Goal: Information Seeking & Learning: Learn about a topic

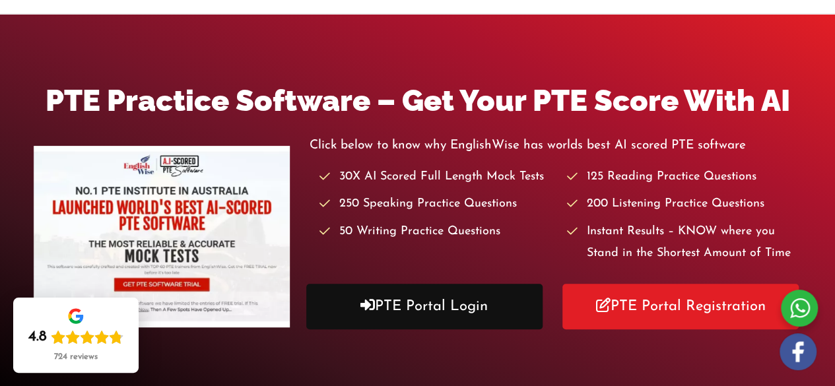
scroll to position [213, 0]
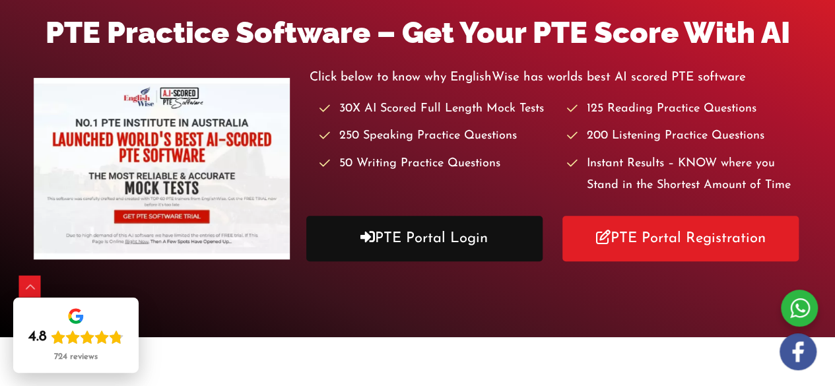
click at [414, 239] on link "PTE Portal Login" at bounding box center [424, 239] width 236 height 46
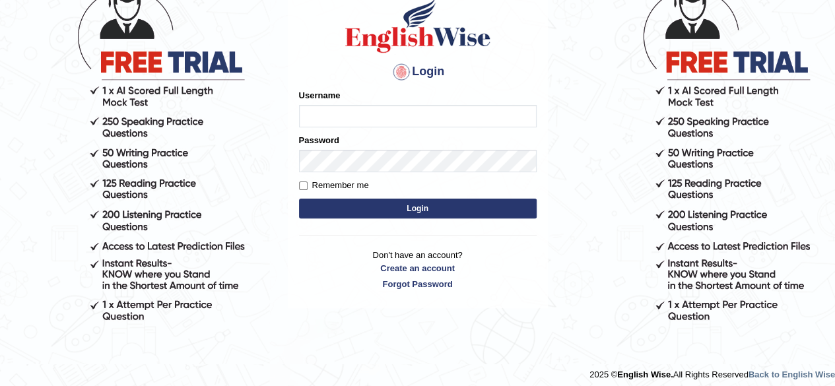
scroll to position [108, 0]
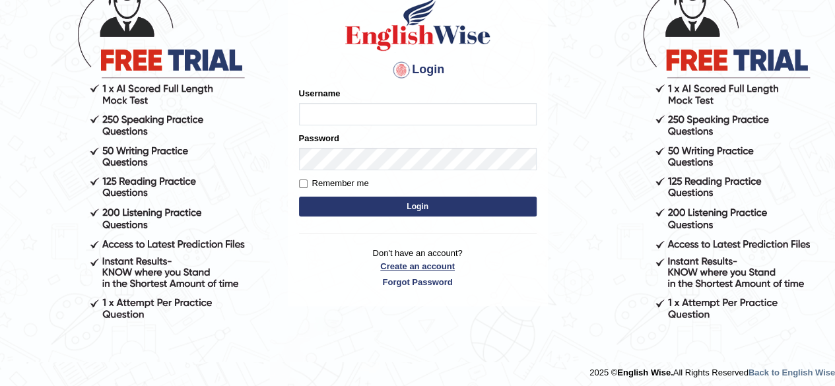
click at [416, 270] on link "Create an account" at bounding box center [418, 266] width 238 height 13
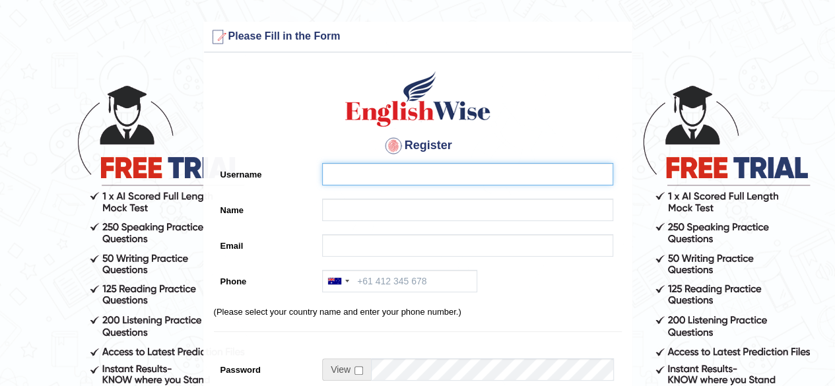
click at [375, 176] on input "Username" at bounding box center [467, 174] width 291 height 22
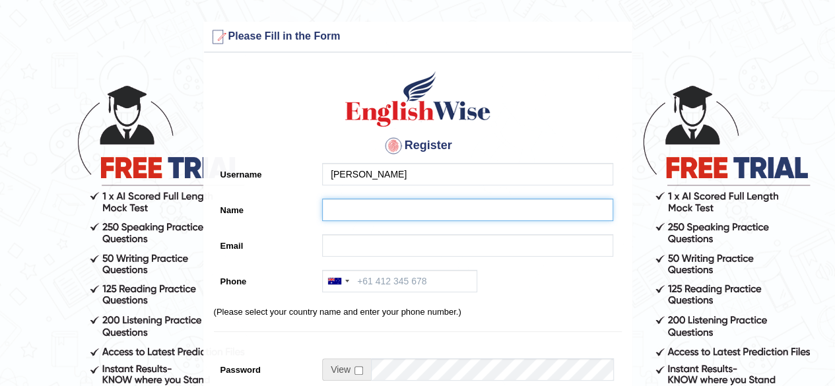
click at [356, 211] on input "Name" at bounding box center [467, 210] width 291 height 22
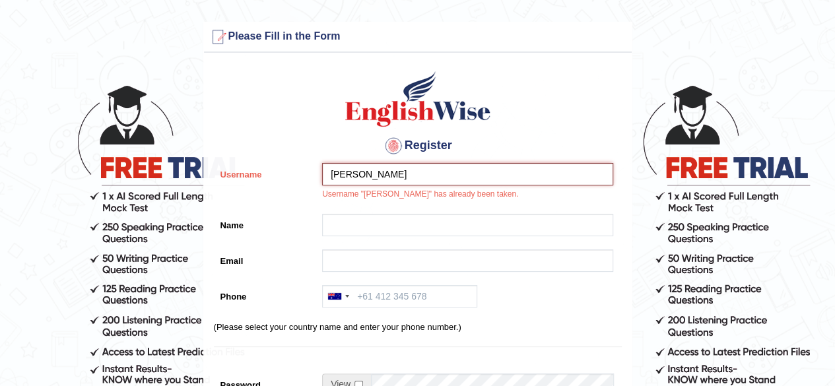
click at [369, 173] on input "preethi" at bounding box center [467, 174] width 291 height 22
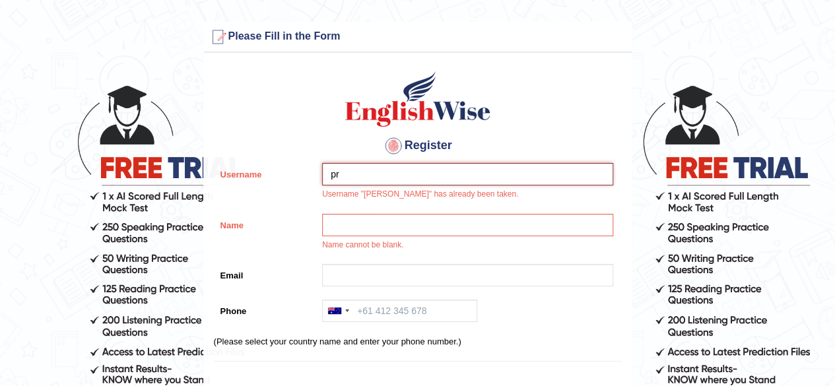
type input "p"
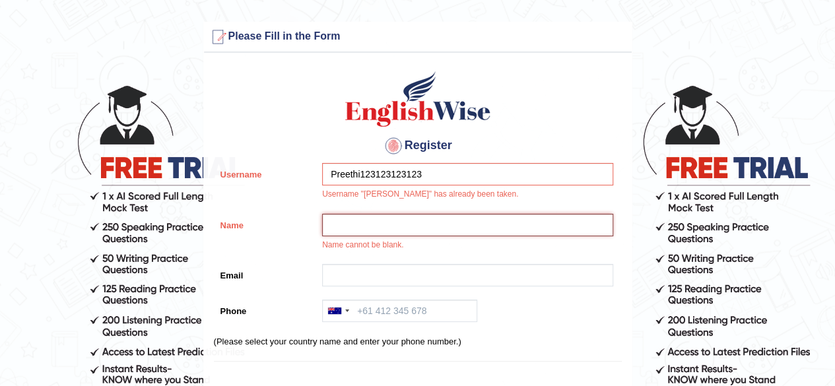
click at [356, 230] on input "Name" at bounding box center [467, 225] width 291 height 22
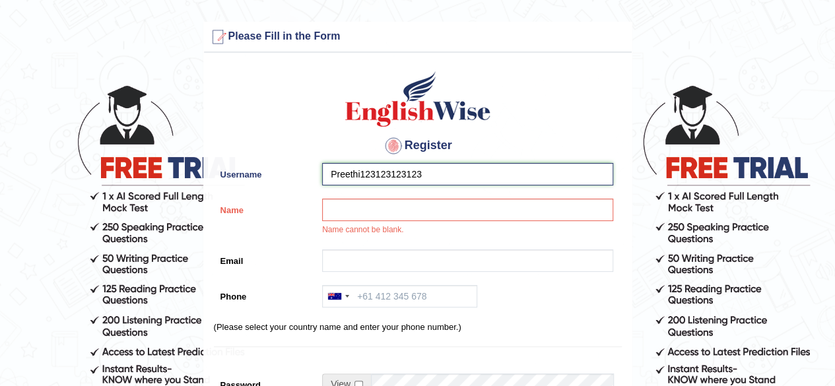
click at [431, 171] on input "Preethi123123123123" at bounding box center [467, 174] width 291 height 22
type input "Preethi123123"
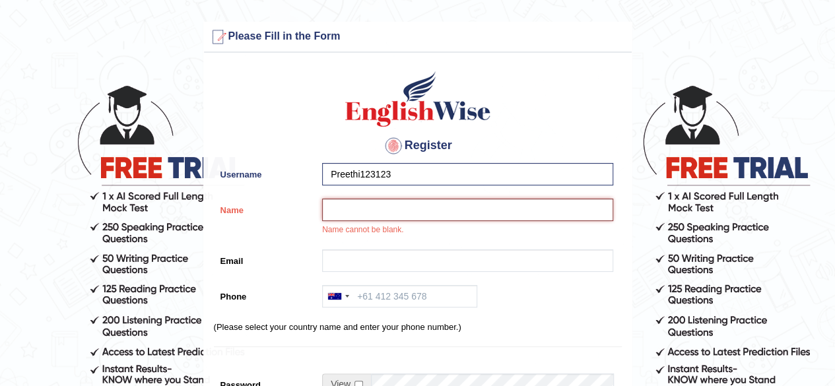
click at [390, 216] on input "Name" at bounding box center [467, 210] width 291 height 22
type input "[PERSON_NAME]"
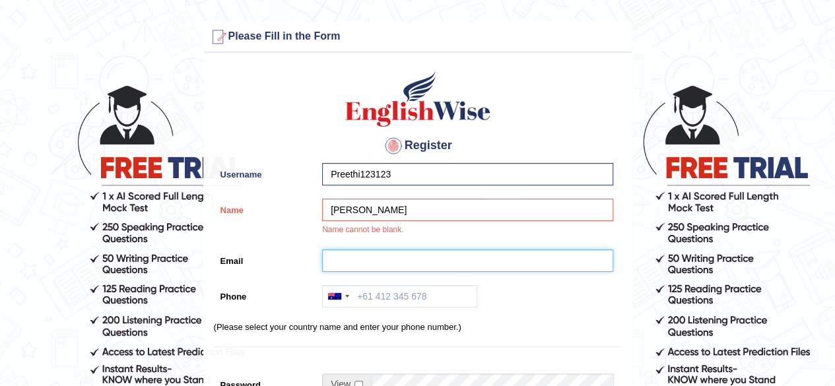
click at [370, 259] on input "Email" at bounding box center [467, 260] width 291 height 22
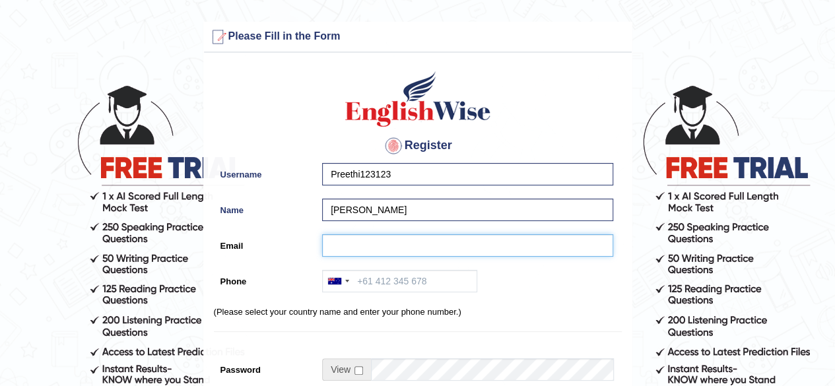
click at [372, 247] on input "Email" at bounding box center [467, 245] width 291 height 22
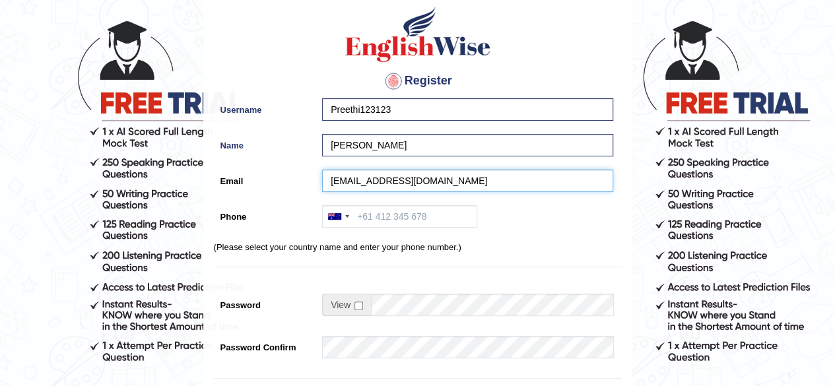
scroll to position [65, 0]
type input "preetaev@gmail.com"
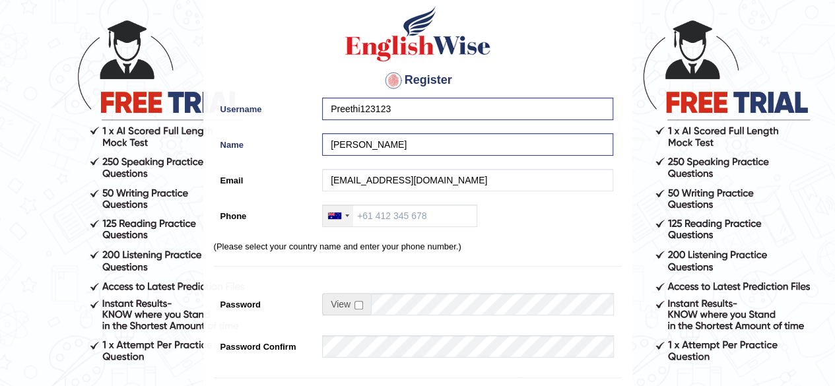
click at [348, 220] on div at bounding box center [338, 215] width 30 height 21
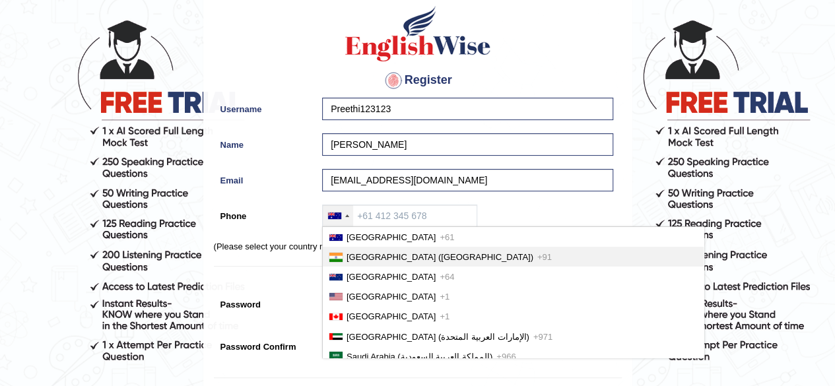
click at [359, 252] on span "India (भारत)" at bounding box center [439, 257] width 187 height 10
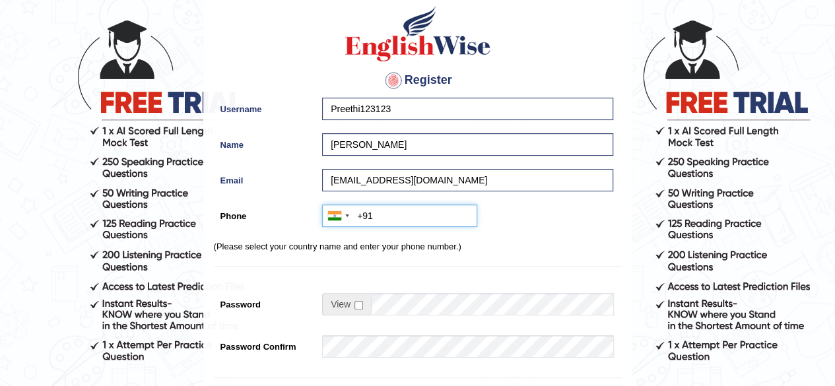
click at [387, 215] on input "+91" at bounding box center [399, 216] width 155 height 22
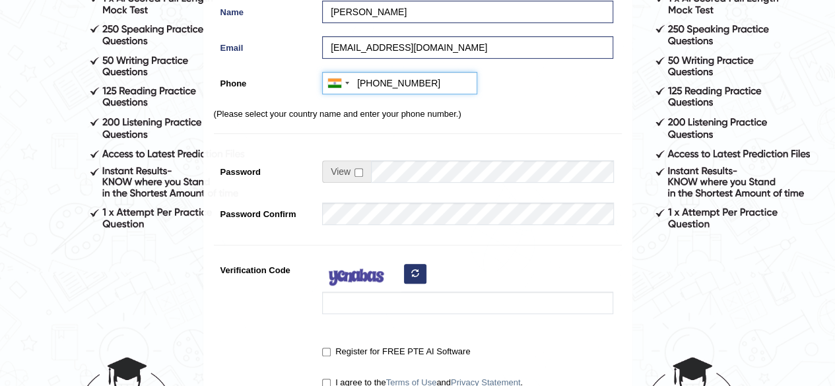
scroll to position [199, 0]
type input "+917075693821"
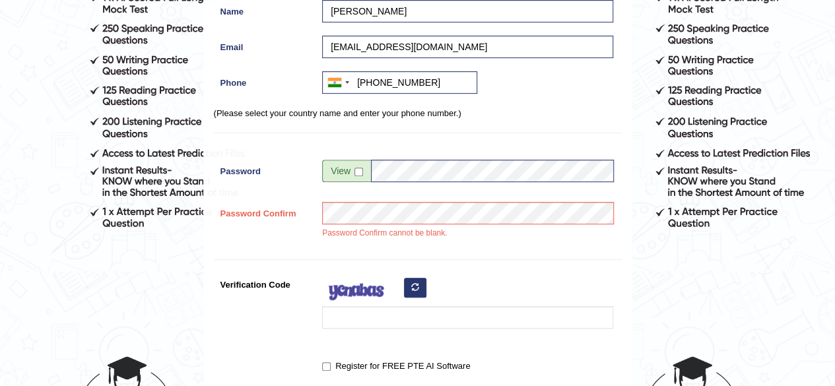
click at [503, 260] on div "Register Username Preethi123123 Name Preethi Email preetaev@gmail.com Phone Aus…" at bounding box center [418, 144] width 428 height 566
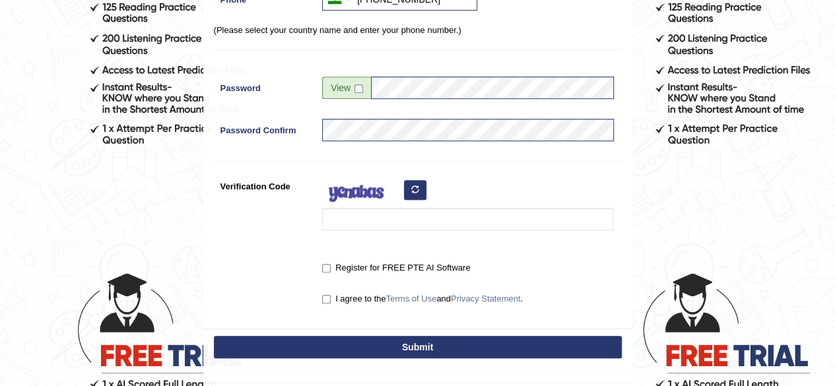
scroll to position [292, 0]
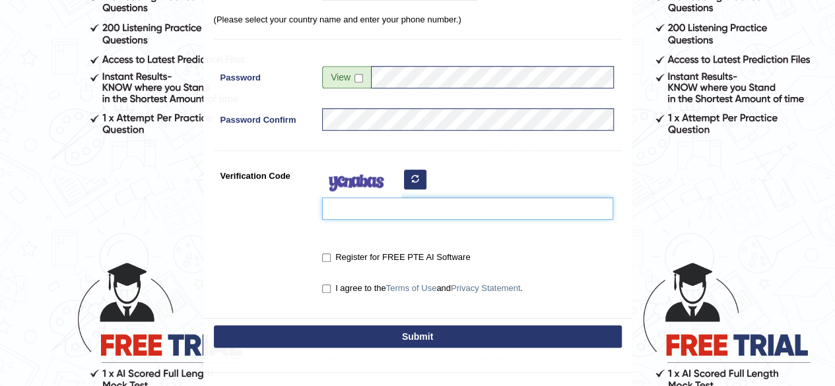
click at [367, 210] on input "Verification Code" at bounding box center [467, 208] width 291 height 22
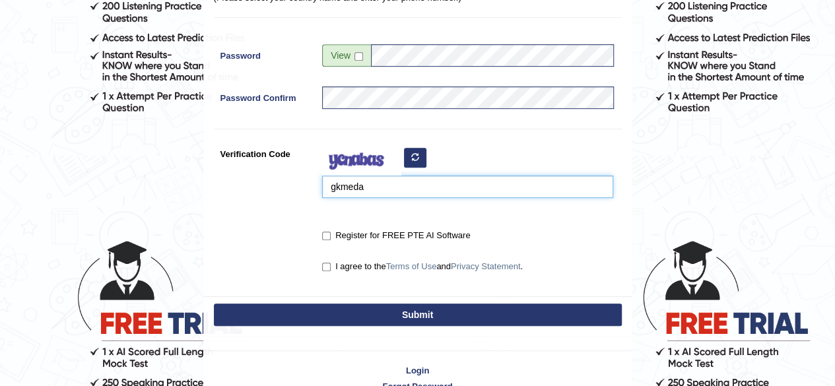
scroll to position [321, 0]
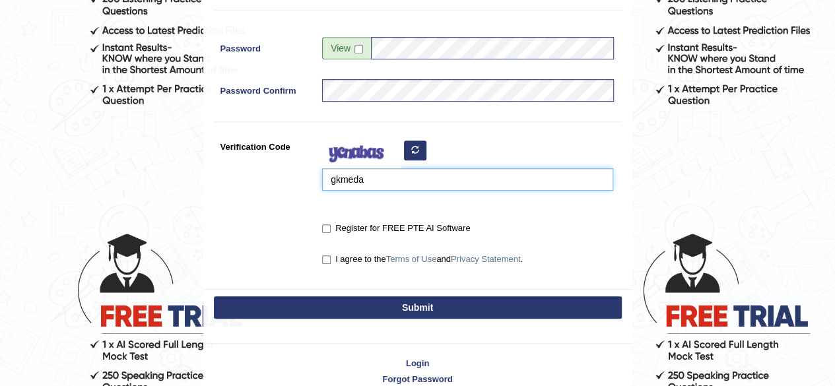
type input "gkmeda"
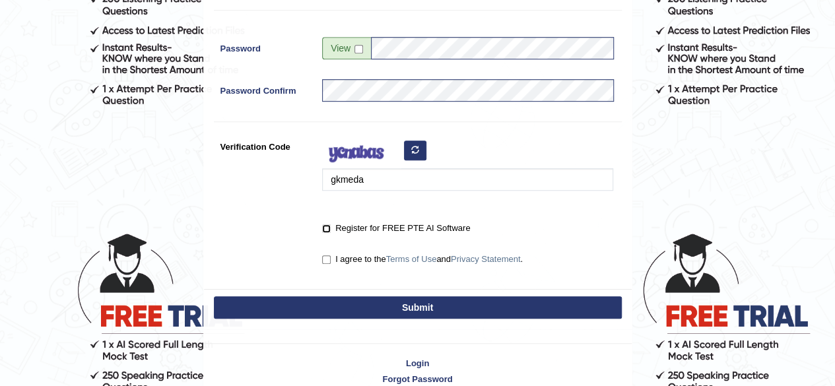
click at [325, 230] on input "Register for FREE PTE AI Software" at bounding box center [326, 228] width 9 height 9
checkbox input "true"
click at [327, 259] on input "I agree to the Terms of Use and Privacy Statement ." at bounding box center [326, 259] width 9 height 9
checkbox input "true"
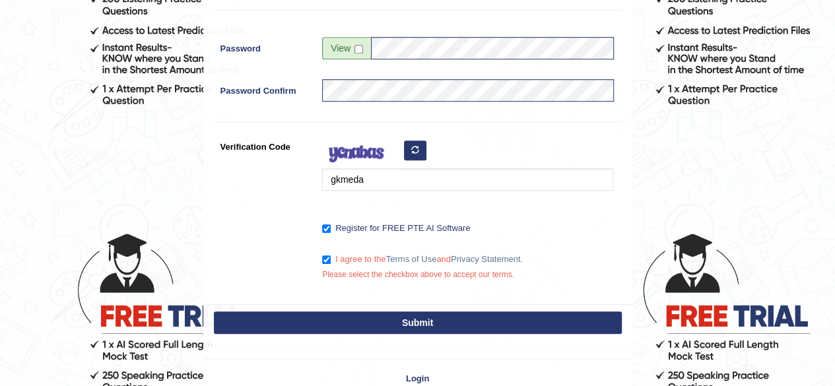
click at [352, 324] on button "Submit" at bounding box center [418, 322] width 408 height 22
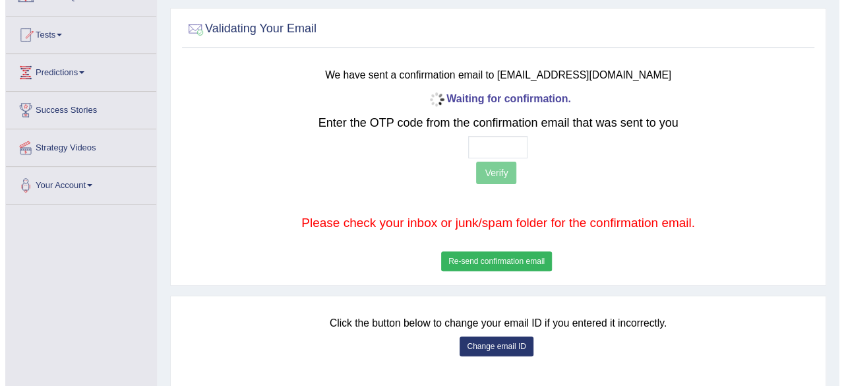
scroll to position [125, 0]
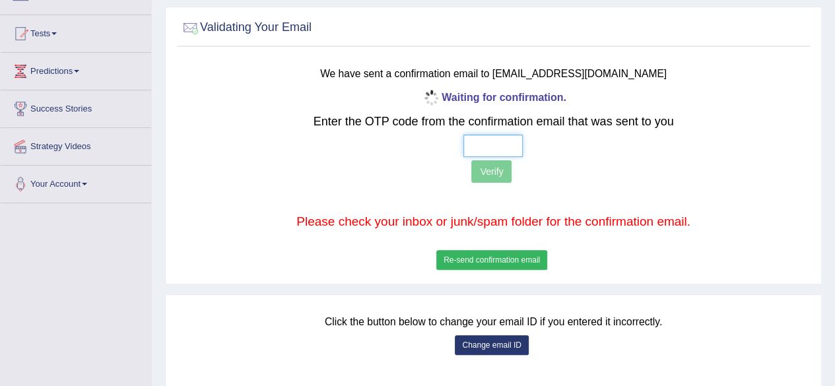
click at [498, 148] on input "text" at bounding box center [492, 146] width 59 height 22
type input "6 1 9 2"
click at [492, 174] on button "Verify" at bounding box center [491, 171] width 40 height 22
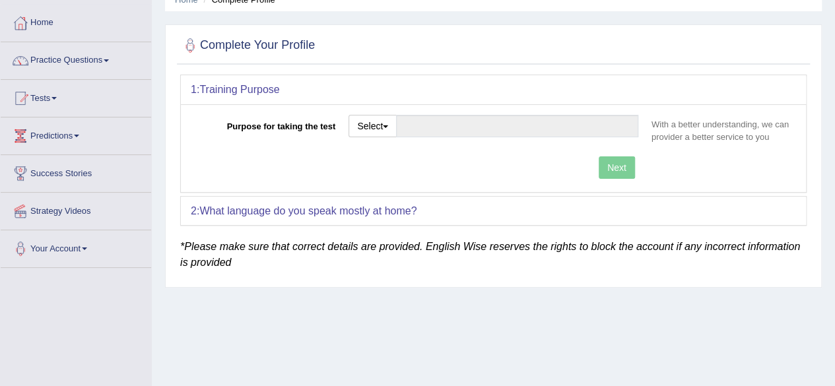
scroll to position [62, 0]
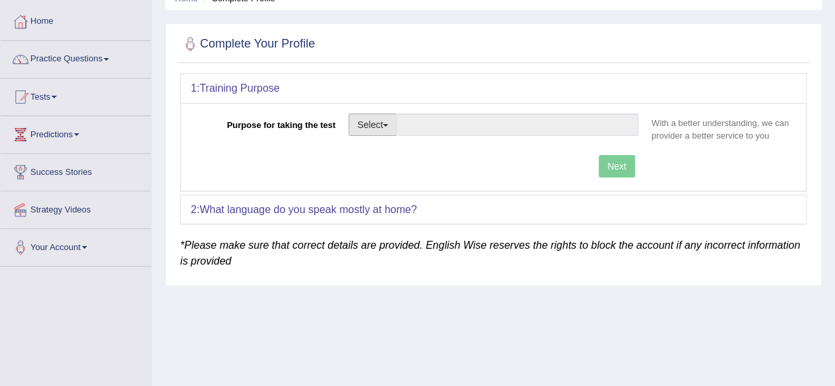
click at [388, 128] on button "Select" at bounding box center [372, 124] width 48 height 22
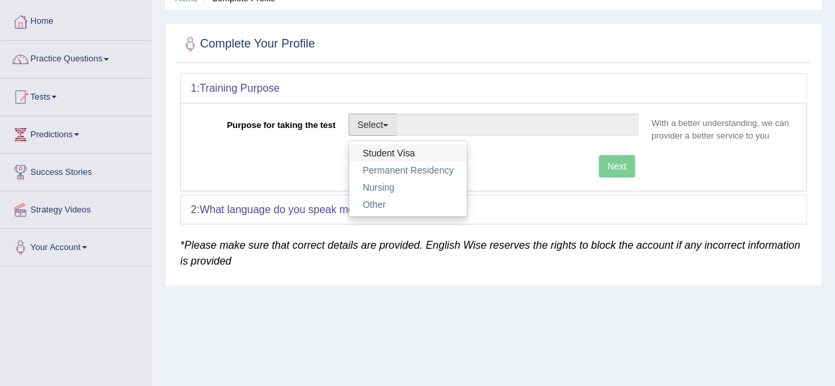
click at [388, 150] on link "Student Visa" at bounding box center [407, 152] width 117 height 17
type input "Student Visa"
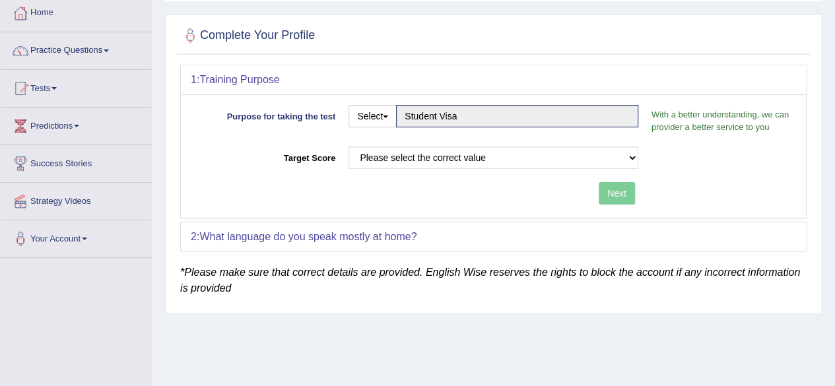
scroll to position [72, 0]
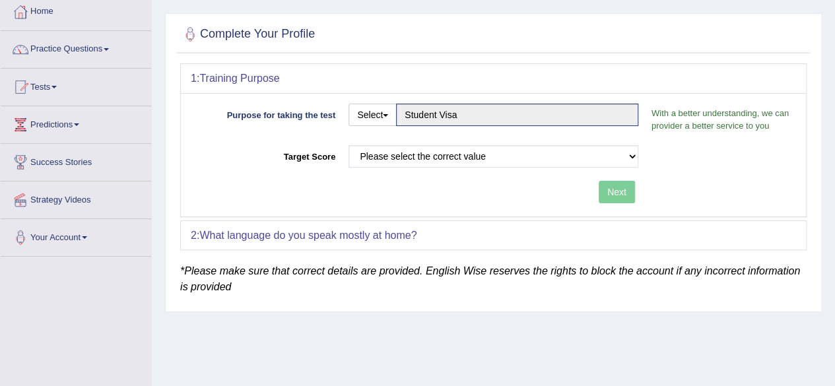
click at [387, 188] on div "Next" at bounding box center [418, 194] width 454 height 26
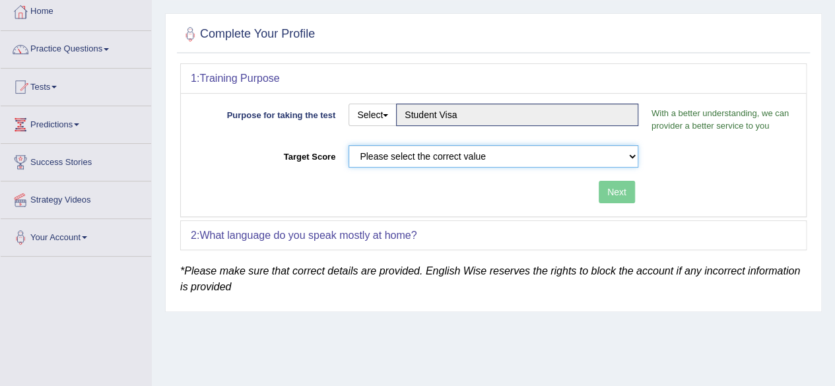
click at [447, 151] on select "Please select the correct value 50 (6 bands) 58 (6.5 bands) 65 (7 bands) 79 (8 …" at bounding box center [493, 156] width 290 height 22
select select "79"
click at [348, 145] on select "Please select the correct value 50 (6 bands) 58 (6.5 bands) 65 (7 bands) 79 (8 …" at bounding box center [493, 156] width 290 height 22
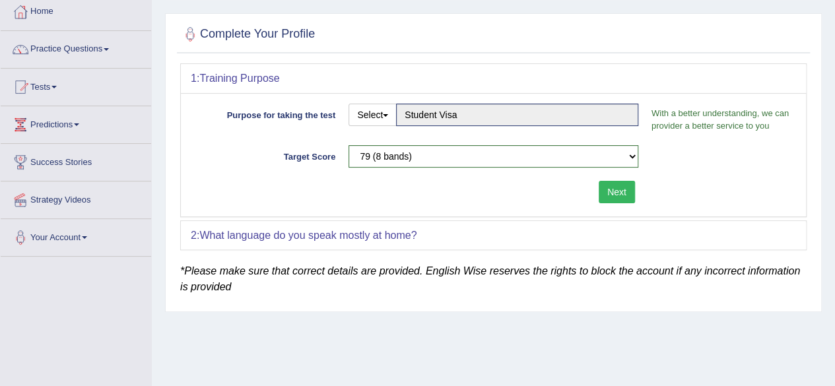
click at [615, 192] on button "Next" at bounding box center [616, 192] width 36 height 22
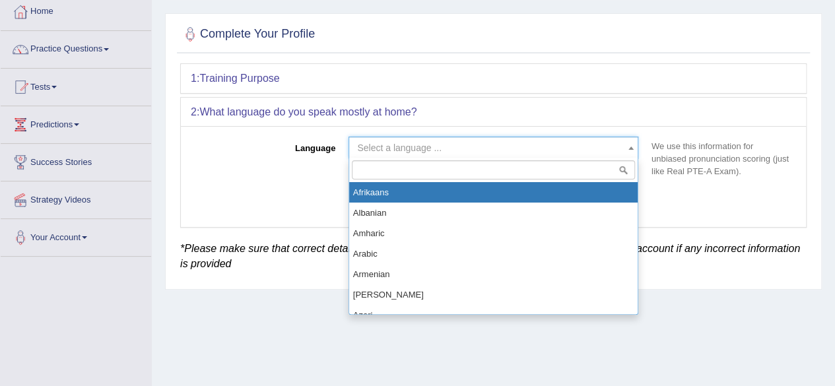
click at [484, 154] on span "Select a language ..." at bounding box center [493, 148] width 290 height 22
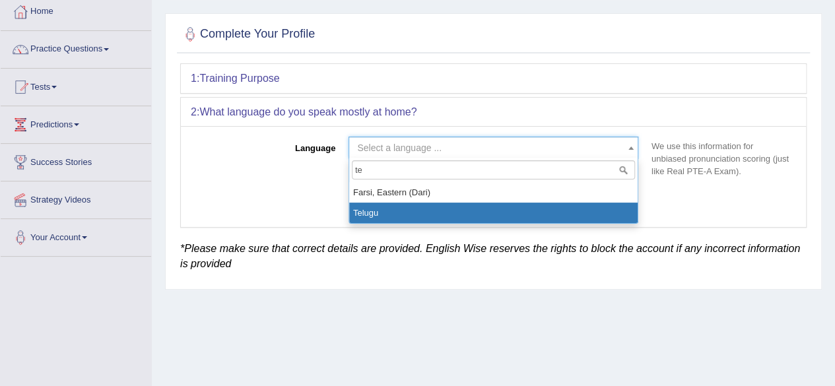
type input "te"
select select "Telugu"
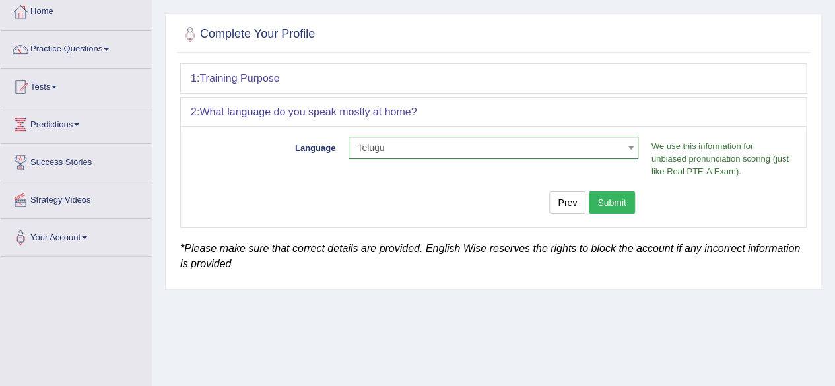
click at [620, 204] on button "Submit" at bounding box center [612, 202] width 46 height 22
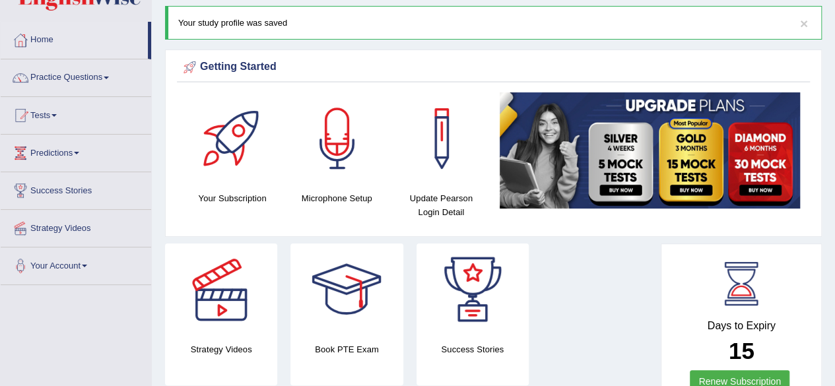
scroll to position [38, 0]
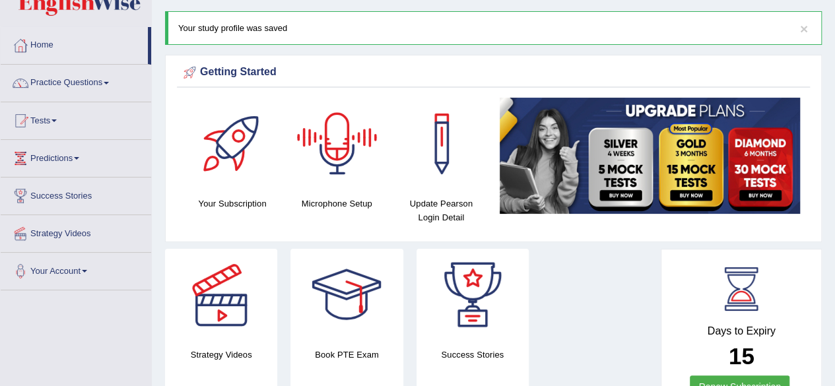
click at [344, 143] on div at bounding box center [337, 144] width 92 height 92
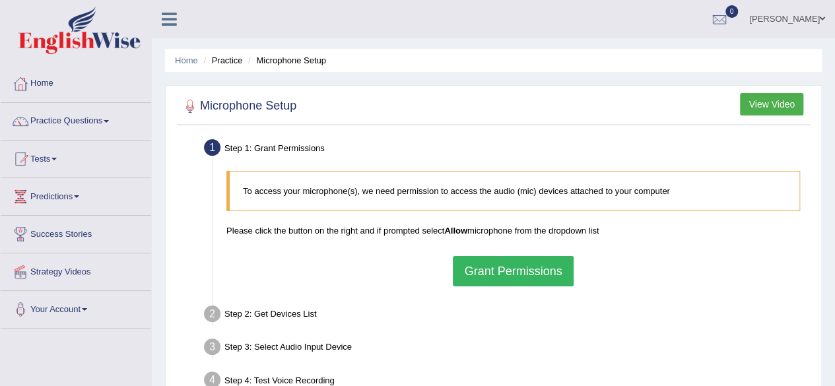
click at [545, 274] on button "Grant Permissions" at bounding box center [513, 271] width 120 height 30
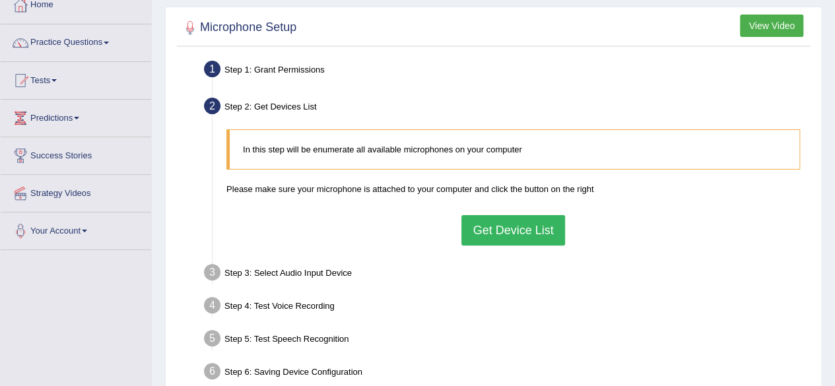
scroll to position [79, 0]
click at [495, 229] on button "Get Device List" at bounding box center [512, 229] width 103 height 30
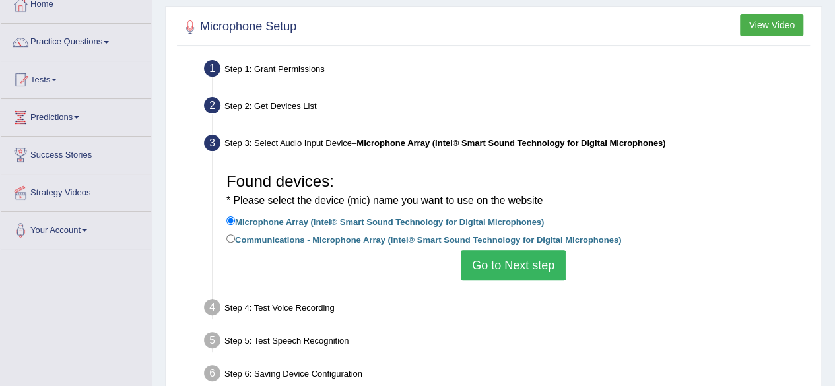
click at [497, 257] on button "Go to Next step" at bounding box center [513, 265] width 105 height 30
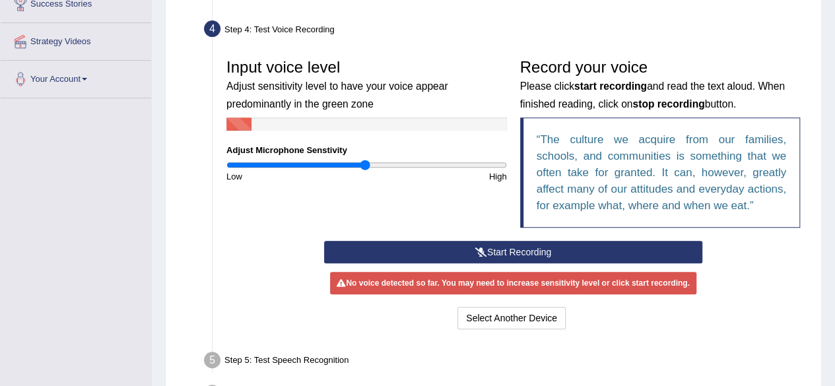
scroll to position [232, 0]
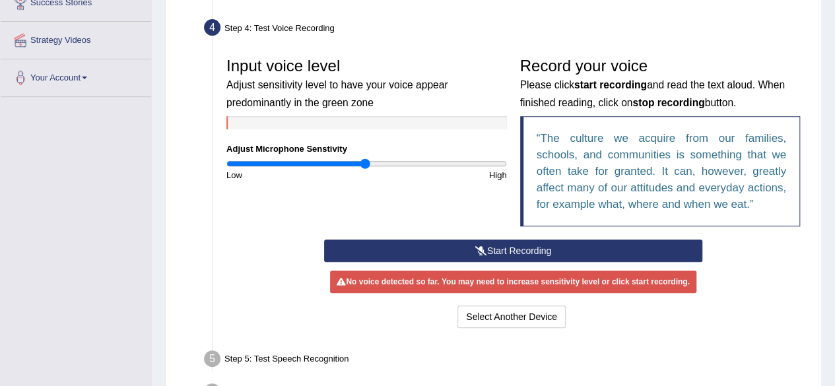
click at [501, 251] on button "Start Recording" at bounding box center [513, 250] width 378 height 22
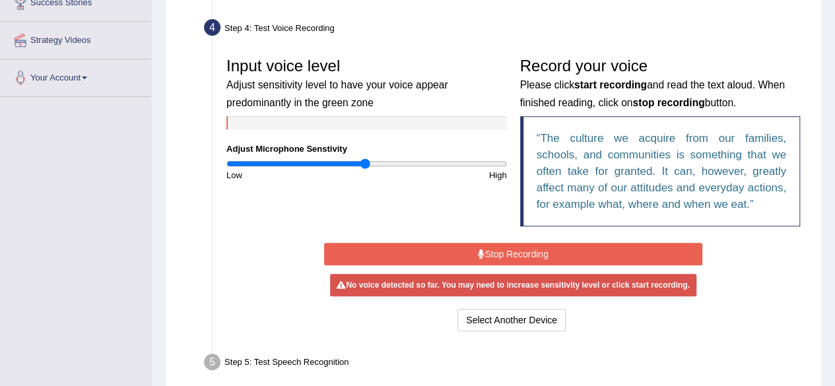
click at [501, 251] on button "Stop Recording" at bounding box center [513, 254] width 378 height 22
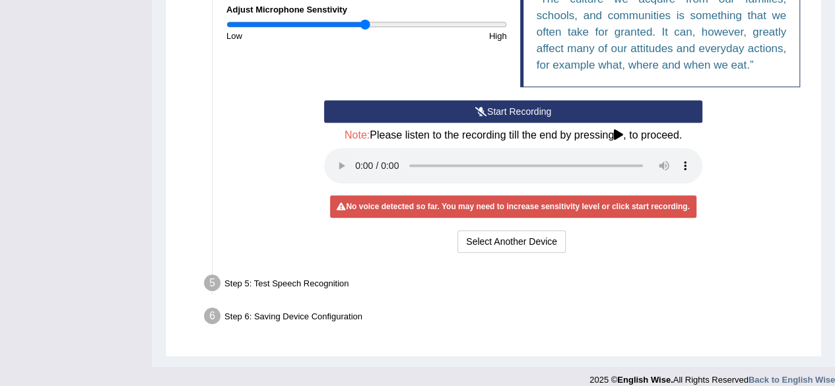
scroll to position [371, 0]
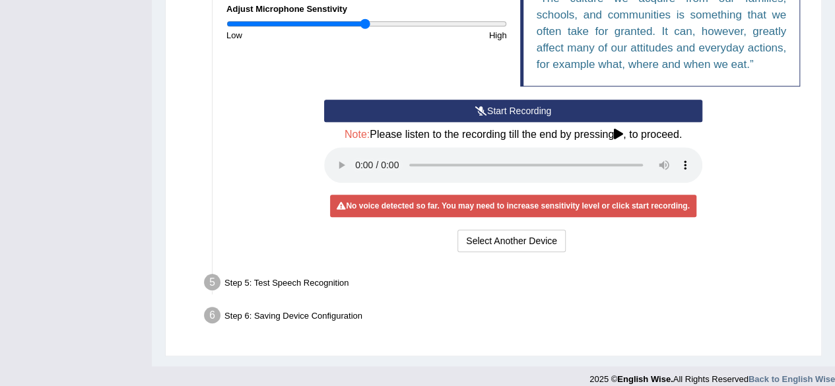
click at [186, 177] on ul "Step 1: Grant Permissions To access your microphone(s), we need permission to a…" at bounding box center [493, 48] width 626 height 568
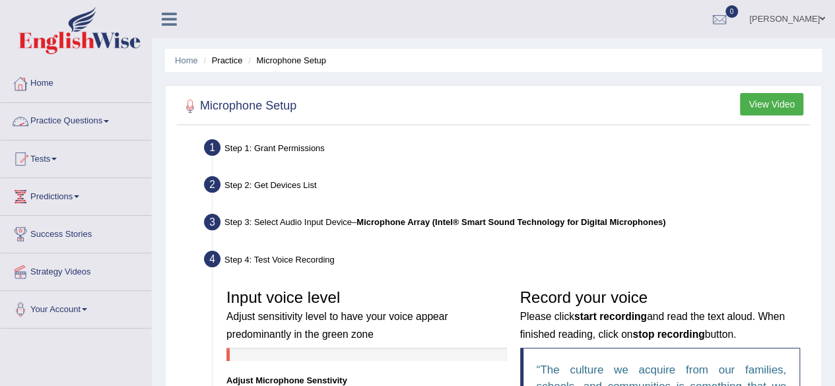
click at [108, 118] on link "Practice Questions" at bounding box center [76, 119] width 150 height 33
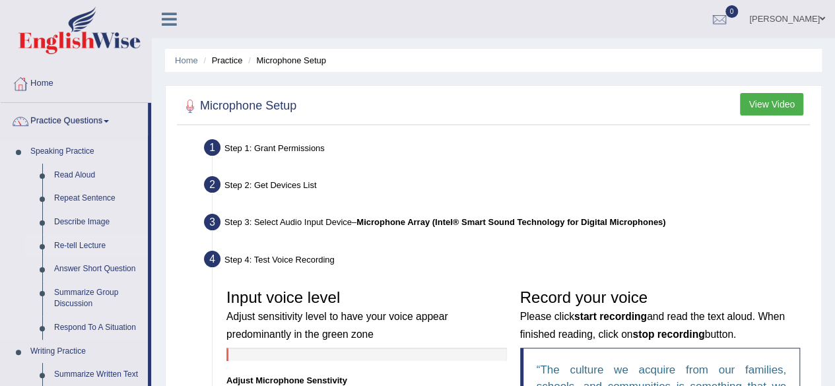
scroll to position [28, 0]
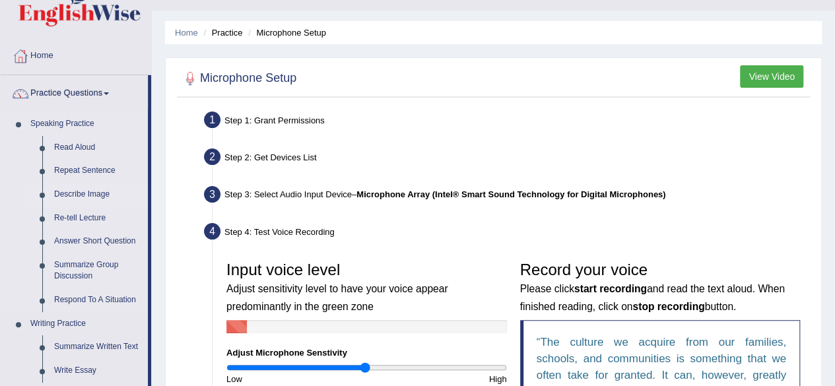
click at [92, 195] on link "Describe Image" at bounding box center [98, 195] width 100 height 24
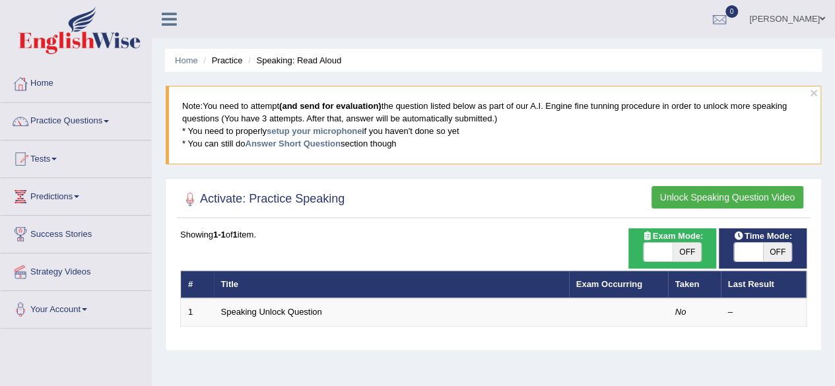
click at [450, 178] on div "Activate: Practice Speaking Unlock Speaking Question Video Time Mode: ON OFF Ex…" at bounding box center [493, 264] width 656 height 173
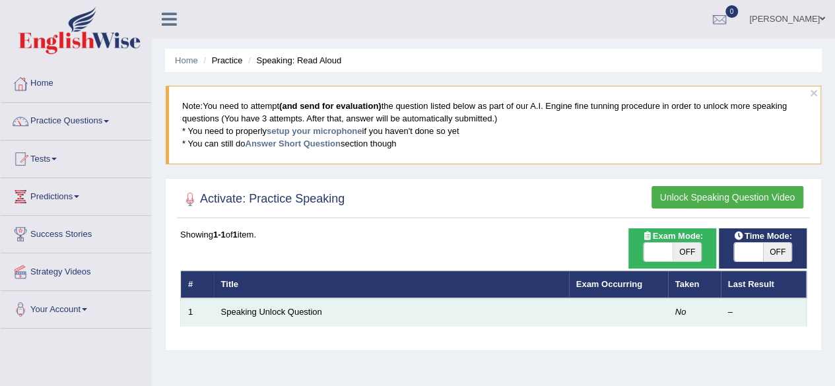
click at [317, 303] on td "Speaking Unlock Question" at bounding box center [391, 312] width 355 height 28
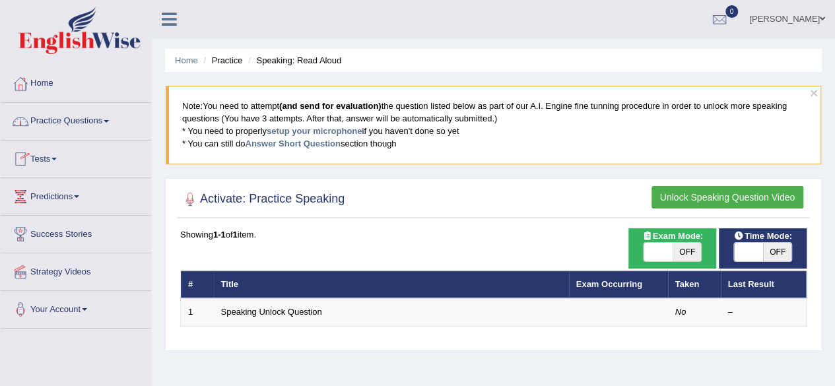
click at [113, 121] on link "Practice Questions" at bounding box center [76, 119] width 150 height 33
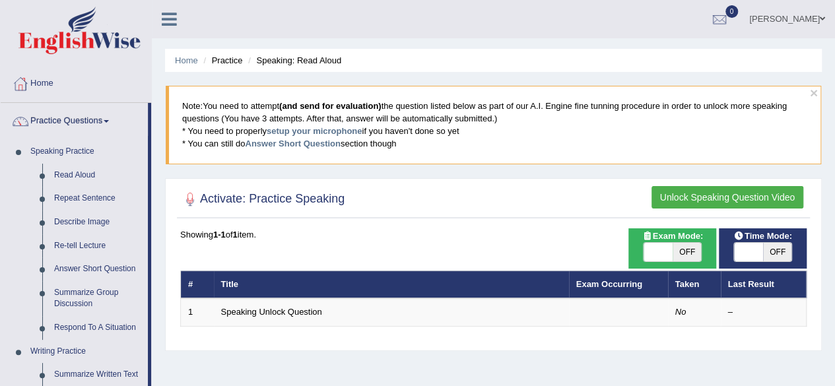
click at [113, 121] on link "Practice Questions" at bounding box center [74, 119] width 147 height 33
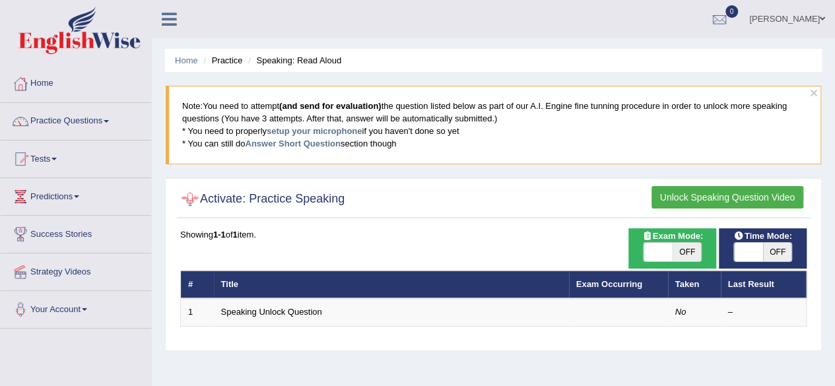
click at [185, 205] on div at bounding box center [190, 199] width 20 height 20
click at [270, 206] on h2 "Activate: Practice Speaking" at bounding box center [262, 199] width 164 height 20
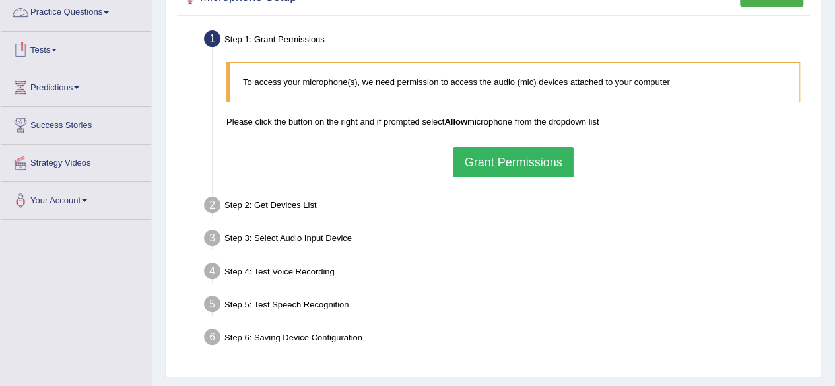
scroll to position [110, 0]
click at [500, 150] on button "Grant Permissions" at bounding box center [513, 161] width 120 height 30
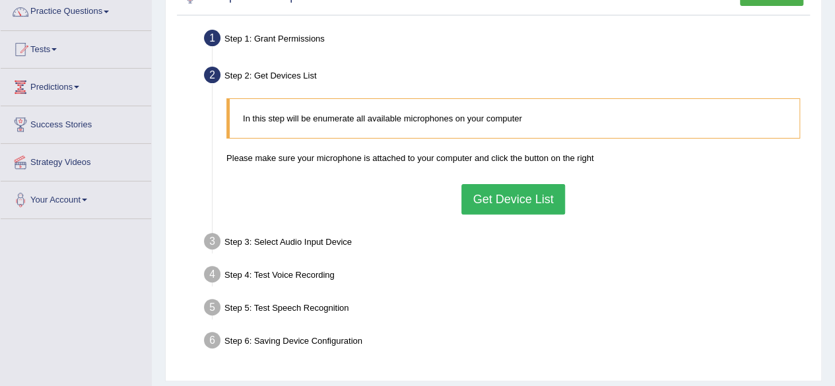
click at [504, 203] on button "Get Device List" at bounding box center [512, 199] width 103 height 30
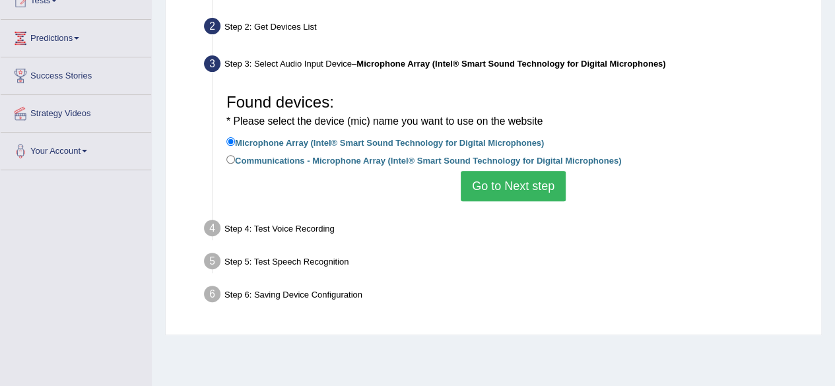
scroll to position [159, 0]
click at [504, 192] on button "Go to Next step" at bounding box center [513, 185] width 105 height 30
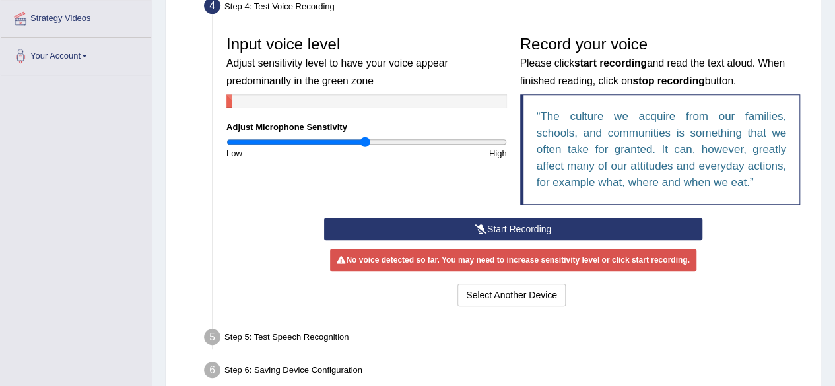
scroll to position [319, 0]
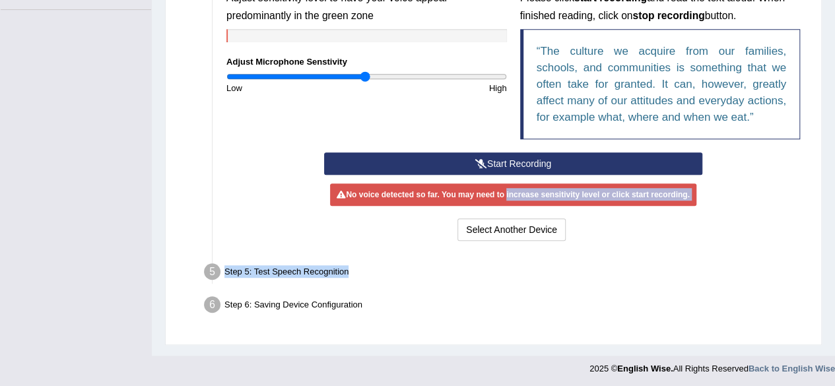
drag, startPoint x: 504, startPoint y: 192, endPoint x: 429, endPoint y: 255, distance: 98.3
click at [429, 255] on ul "Step 1: Grant Permissions To access your microphone(s), we need permission to a…" at bounding box center [493, 69] width 626 height 504
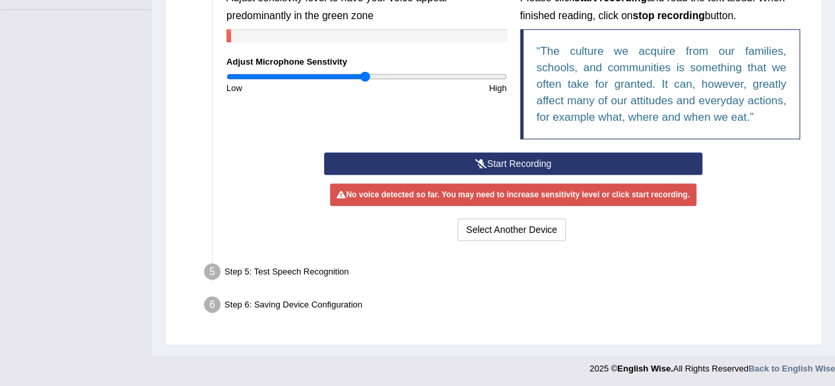
click at [326, 270] on div "Step 5: Test Speech Recognition" at bounding box center [506, 273] width 617 height 29
click at [509, 164] on button "Start Recording" at bounding box center [513, 163] width 378 height 22
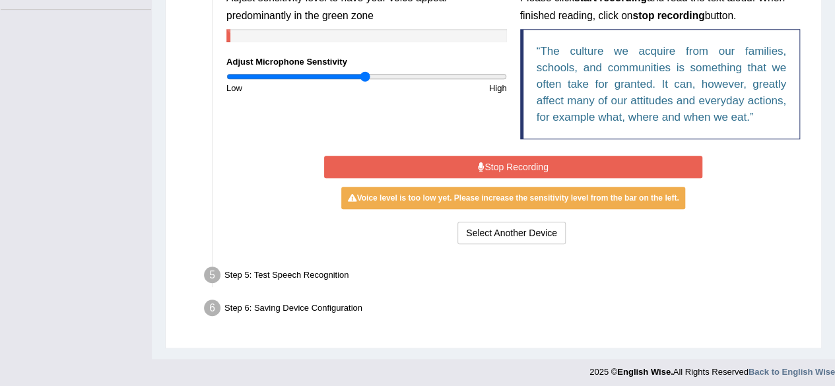
scroll to position [322, 0]
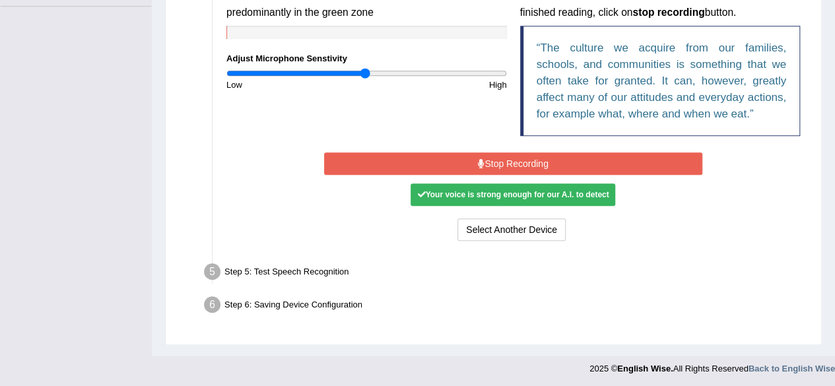
click at [267, 189] on div "Start Recording Stop Recording Note: Please listen to the recording till the en…" at bounding box center [513, 196] width 587 height 95
click at [278, 271] on div "Step 5: Test Speech Recognition" at bounding box center [506, 273] width 617 height 29
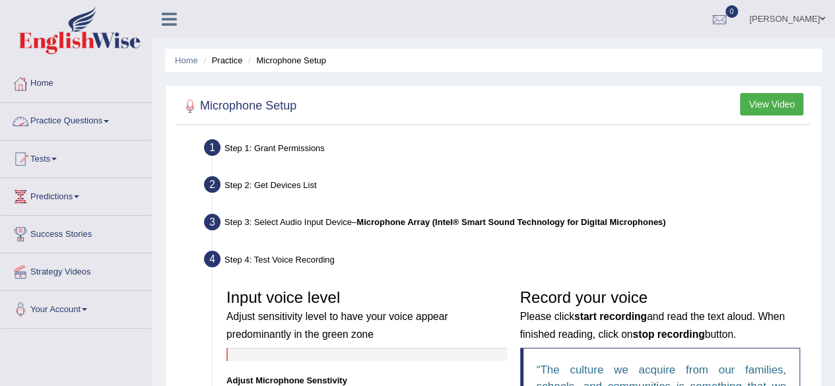
click at [106, 111] on link "Practice Questions" at bounding box center [76, 119] width 150 height 33
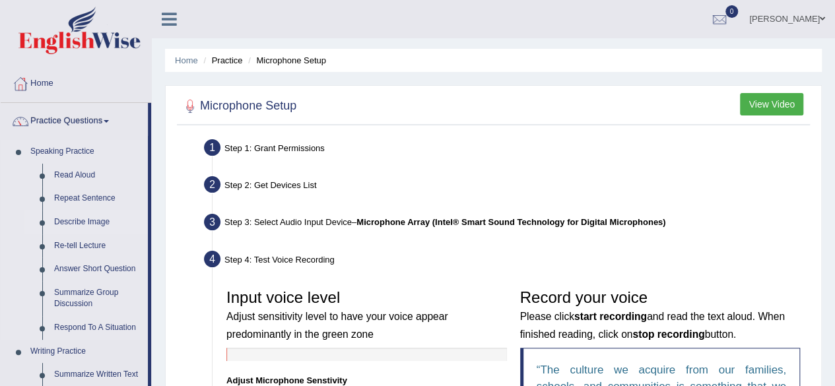
click at [86, 225] on link "Describe Image" at bounding box center [98, 222] width 100 height 24
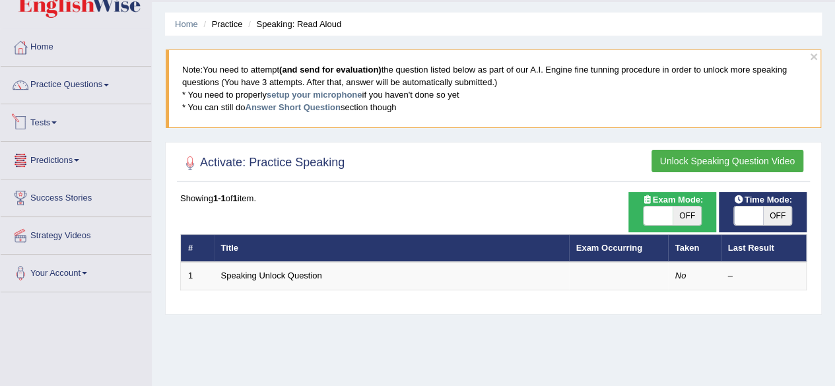
scroll to position [40, 0]
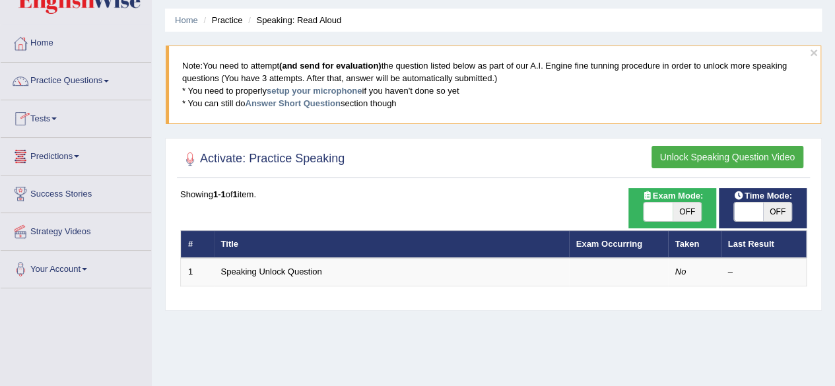
click at [381, 245] on th "Title" at bounding box center [391, 244] width 355 height 28
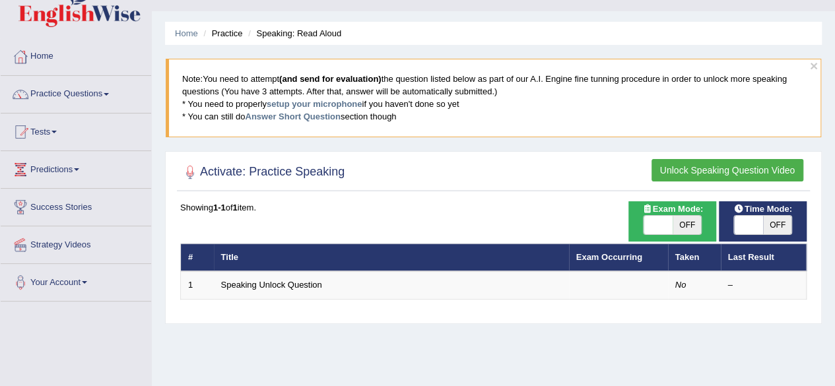
click at [728, 162] on button "Unlock Speaking Question Video" at bounding box center [727, 170] width 152 height 22
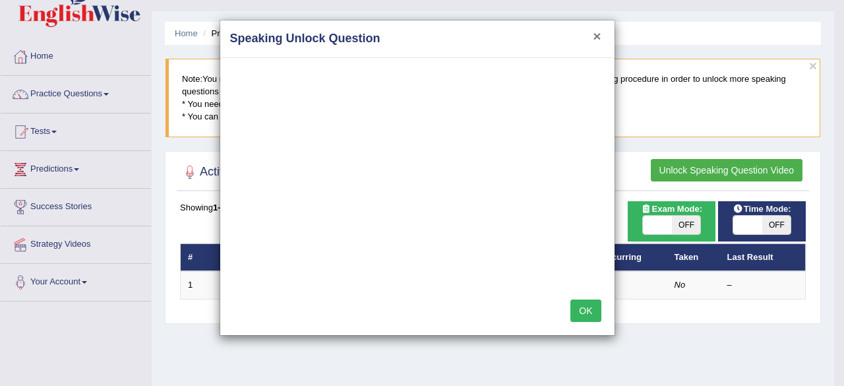
click at [597, 38] on button "×" at bounding box center [597, 36] width 8 height 14
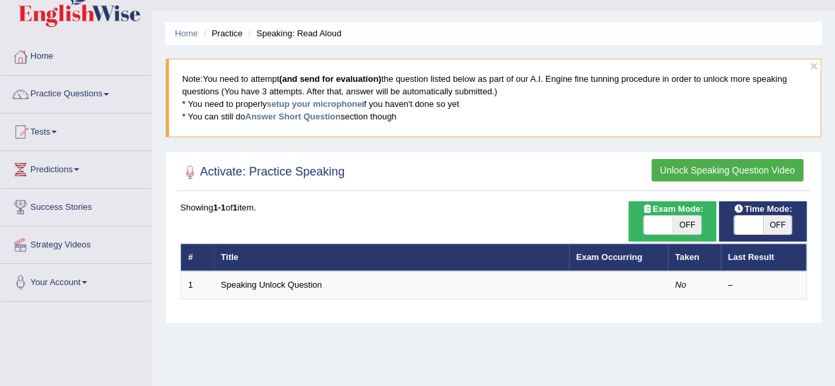
click at [666, 209] on span "Exam Mode:" at bounding box center [672, 209] width 71 height 14
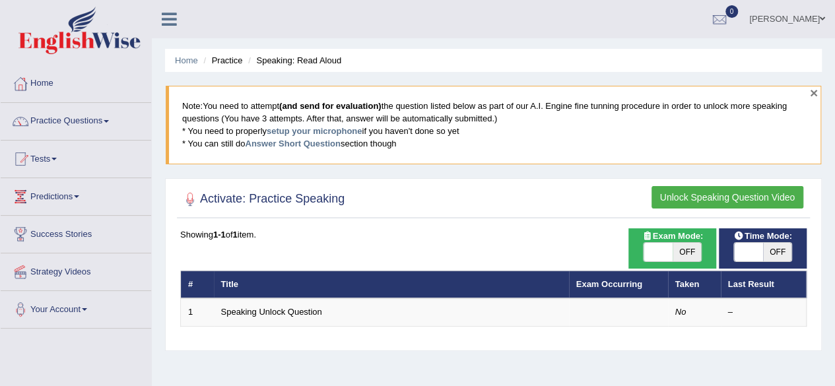
click at [817, 92] on button "×" at bounding box center [814, 93] width 8 height 14
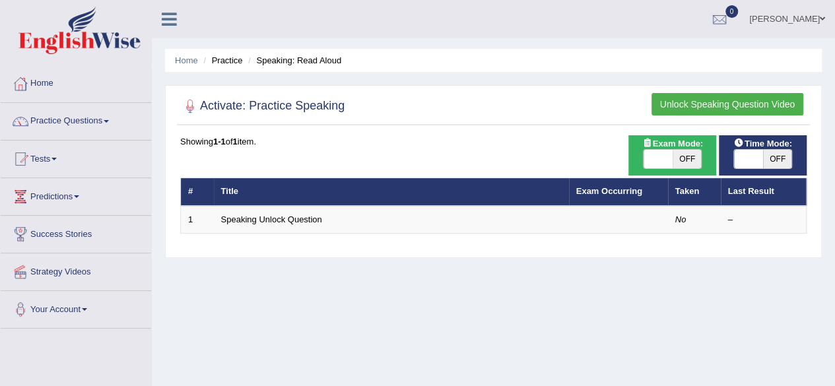
click at [486, 233] on div "Time Mode: ON OFF Exam Mode: ON OFF Showing 1-1 of 1 item. # Title Exam Occurri…" at bounding box center [493, 192] width 633 height 115
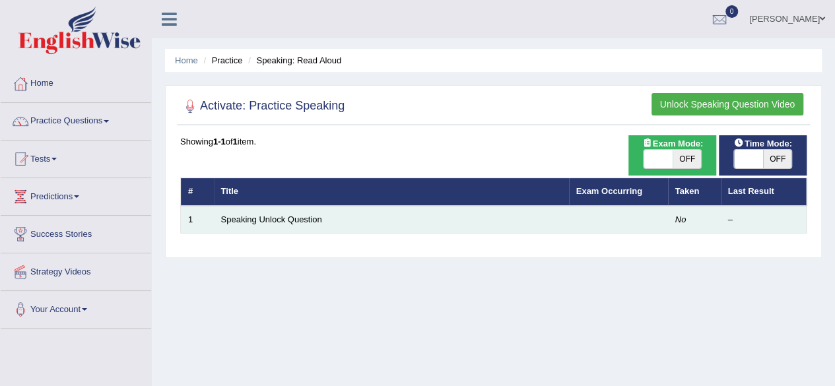
click at [323, 218] on td "Speaking Unlock Question" at bounding box center [391, 220] width 355 height 28
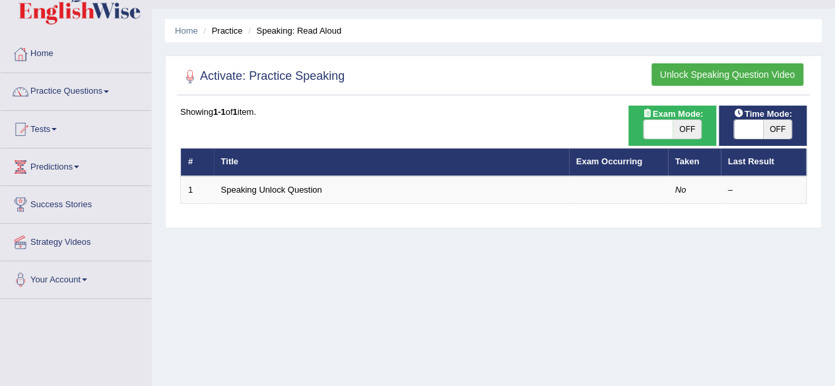
scroll to position [30, 0]
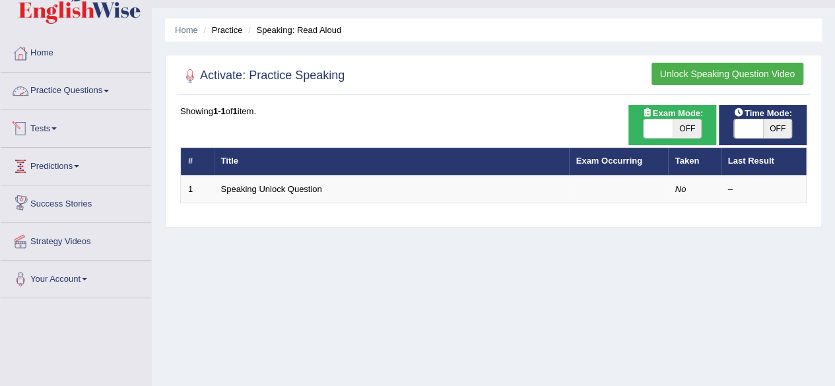
click at [110, 86] on link "Practice Questions" at bounding box center [76, 89] width 150 height 33
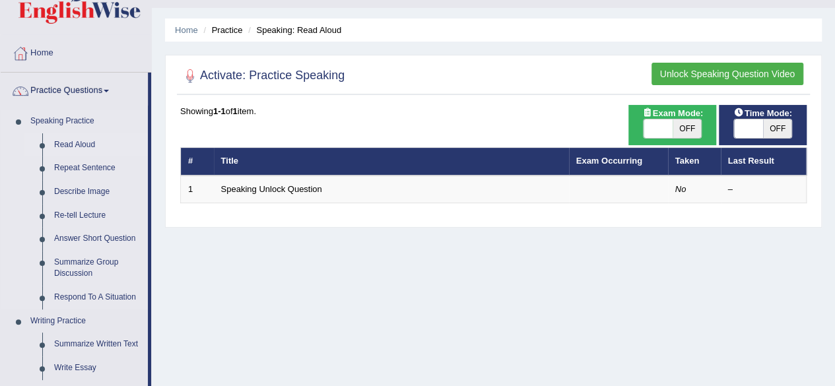
click at [84, 141] on link "Read Aloud" at bounding box center [98, 145] width 100 height 24
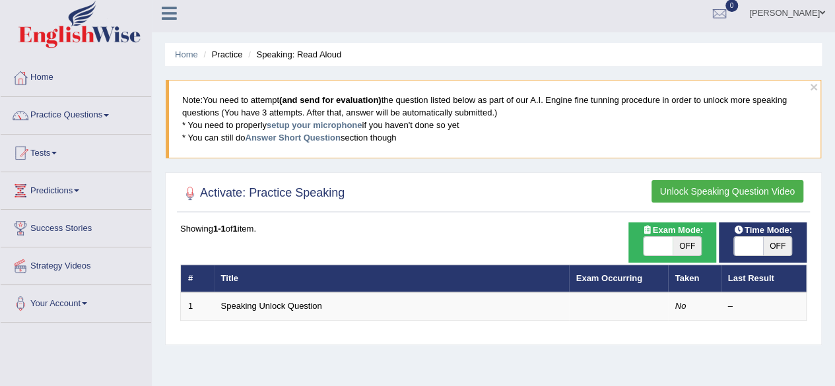
scroll to position [4, 0]
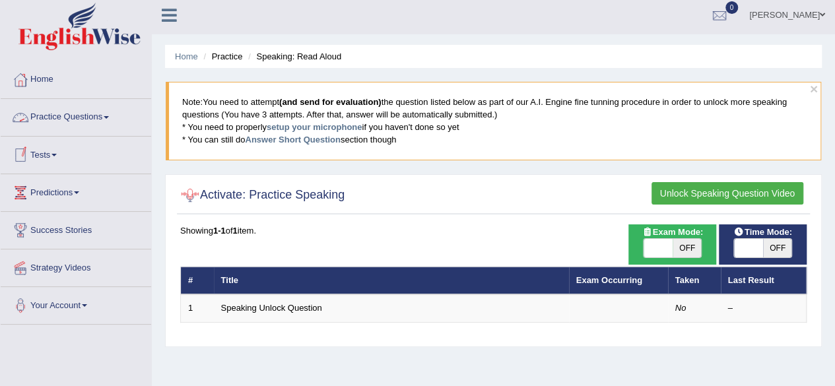
click at [50, 151] on link "Tests" at bounding box center [76, 153] width 150 height 33
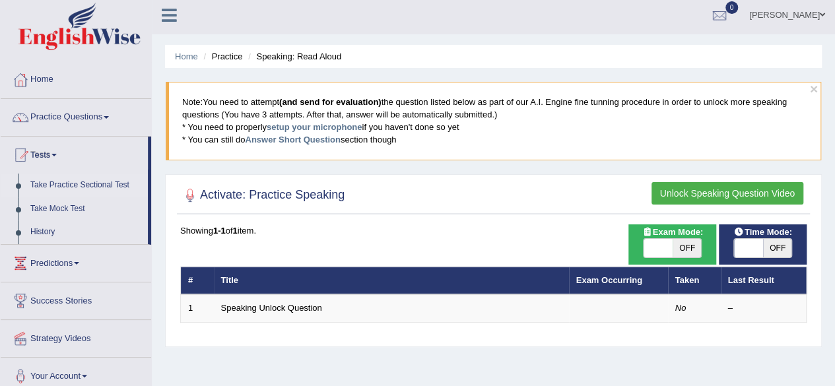
click at [77, 181] on link "Take Practice Sectional Test" at bounding box center [85, 186] width 123 height 24
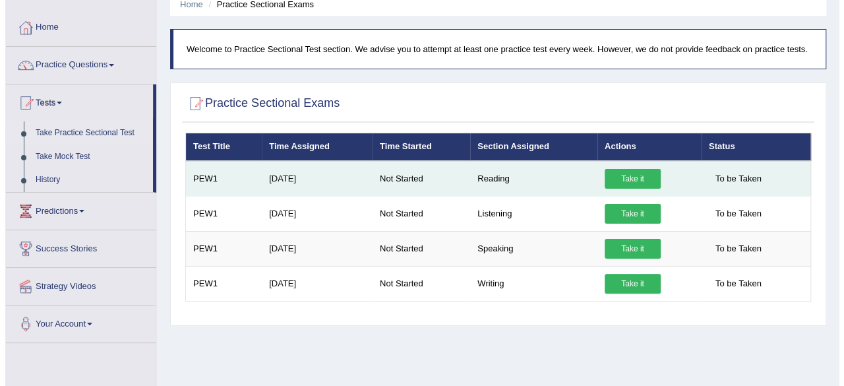
scroll to position [60, 0]
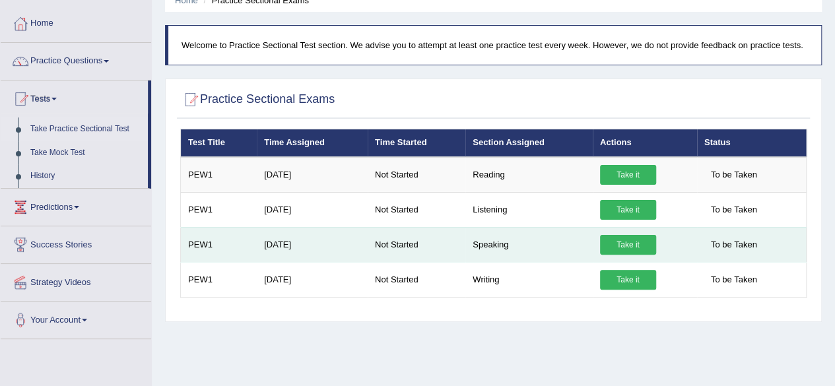
click at [629, 241] on link "Take it" at bounding box center [628, 245] width 56 height 20
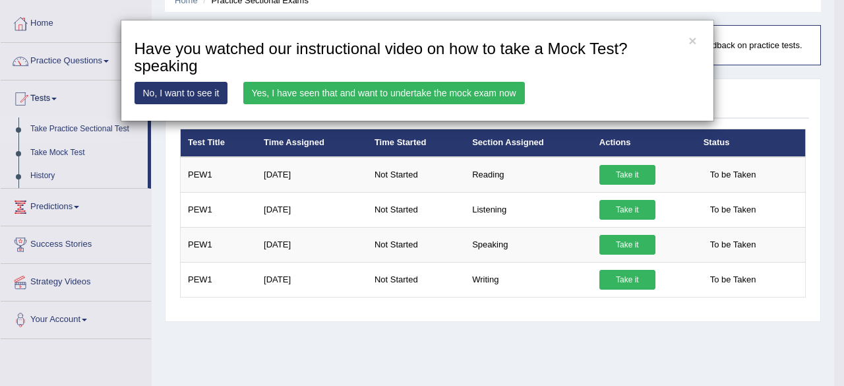
click at [380, 90] on link "Yes, I have seen that and want to undertake the mock exam now" at bounding box center [384, 93] width 282 height 22
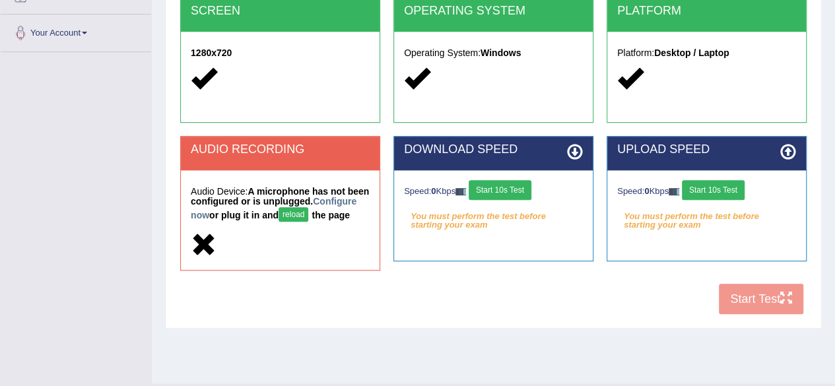
scroll to position [277, 0]
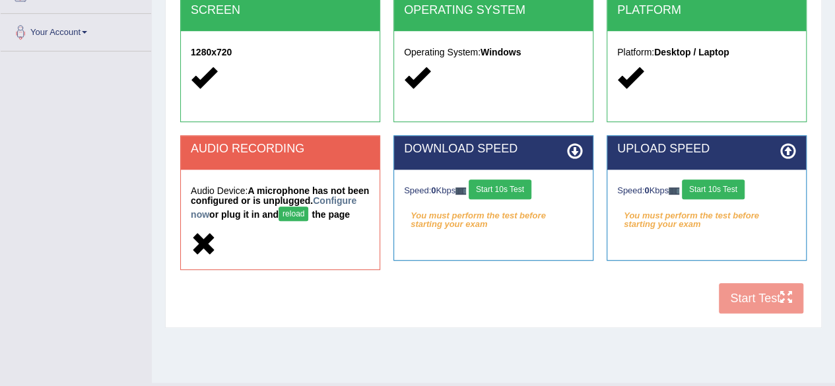
click at [308, 211] on button "reload" at bounding box center [293, 214] width 30 height 15
click at [308, 216] on button "reload" at bounding box center [293, 214] width 30 height 15
click at [404, 313] on div "COOKIES Cookies Enabled JAVASCRIPT Javascript Enabled BROWSER Browser: Chrome S…" at bounding box center [493, 89] width 633 height 462
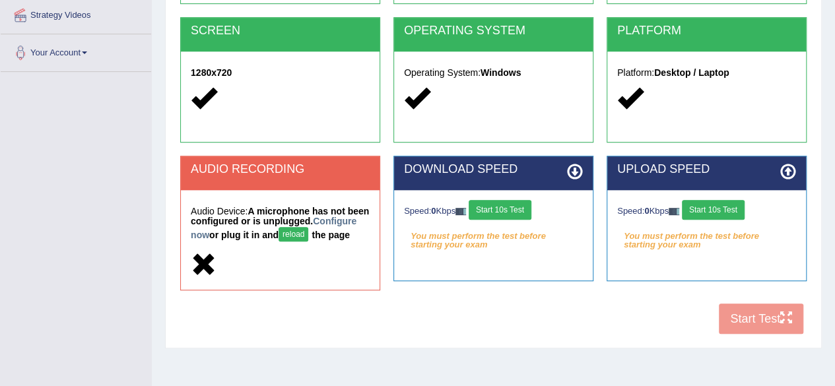
scroll to position [306, 0]
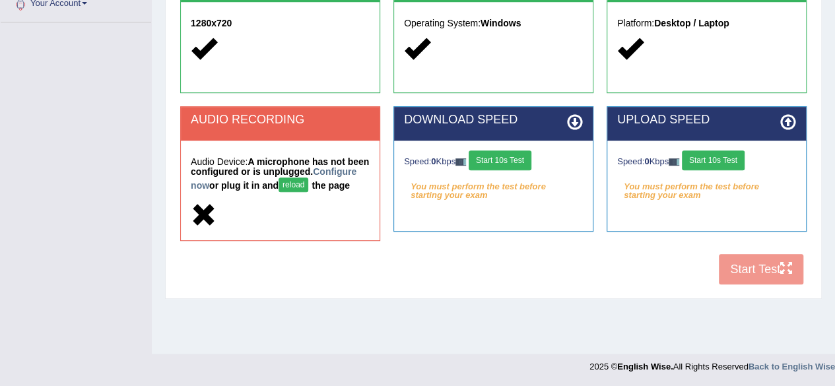
click at [747, 276] on div "COOKIES Cookies Enabled JAVASCRIPT Javascript Enabled BROWSER Browser: Chrome S…" at bounding box center [493, 60] width 633 height 462
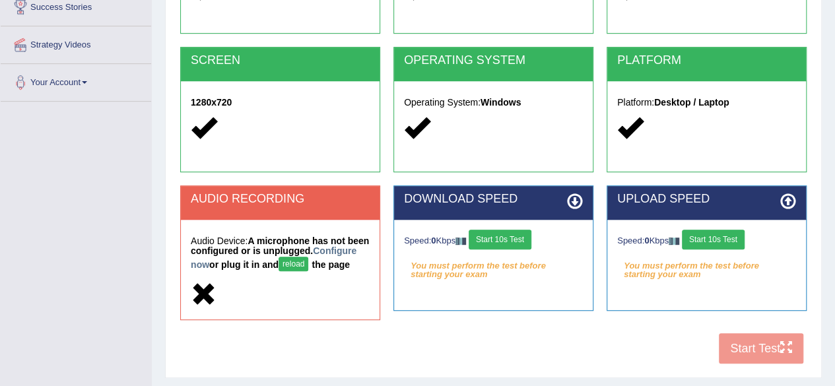
scroll to position [234, 0]
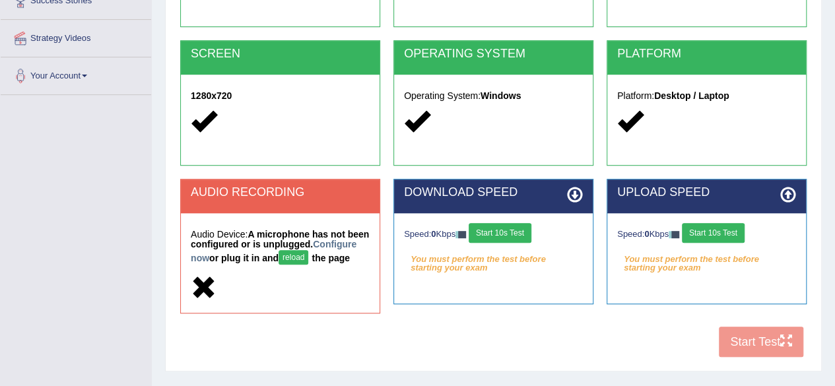
click at [308, 257] on button "reload" at bounding box center [293, 257] width 30 height 15
click at [50, 172] on div "Toggle navigation Home Practice Questions Speaking Practice Read Aloud Repeat S…" at bounding box center [417, 109] width 835 height 686
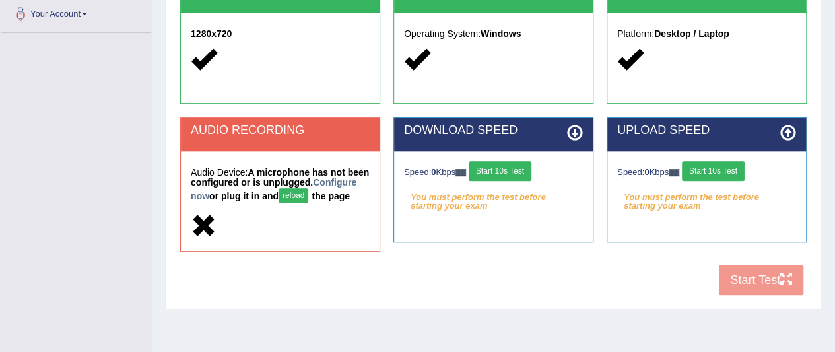
scroll to position [297, 0]
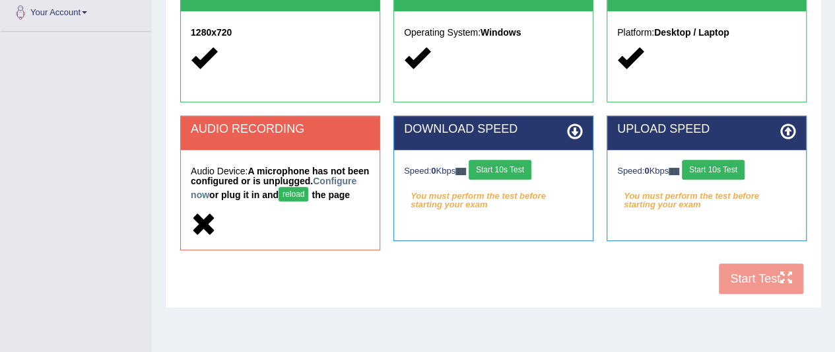
click at [308, 191] on button "reload" at bounding box center [293, 194] width 30 height 15
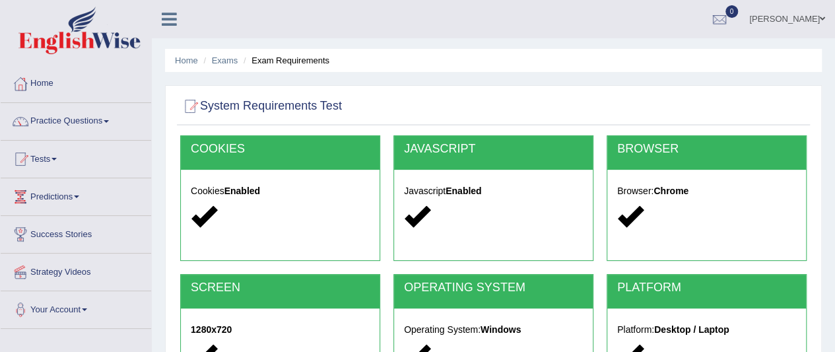
click at [301, 106] on h2 "System Requirements Test" at bounding box center [261, 106] width 162 height 20
click at [103, 80] on link "Home" at bounding box center [76, 81] width 150 height 33
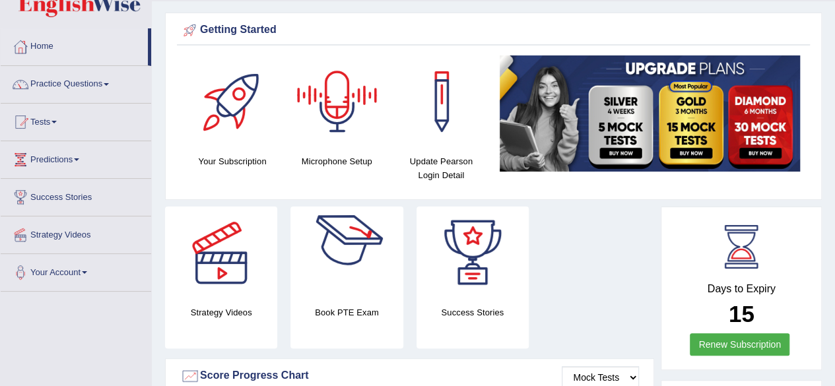
scroll to position [28, 0]
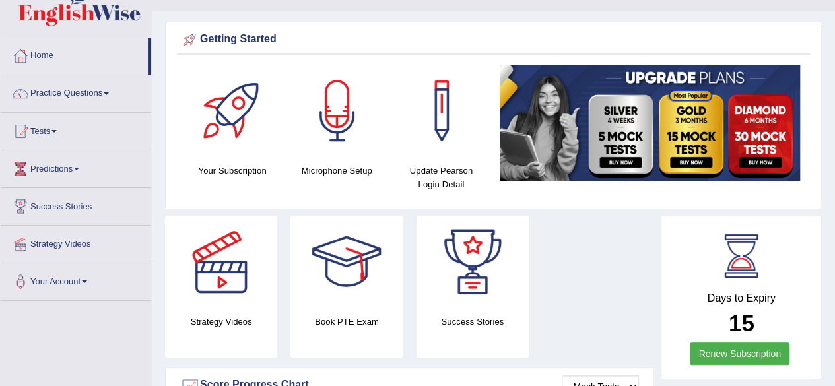
click at [331, 100] on div at bounding box center [337, 111] width 92 height 92
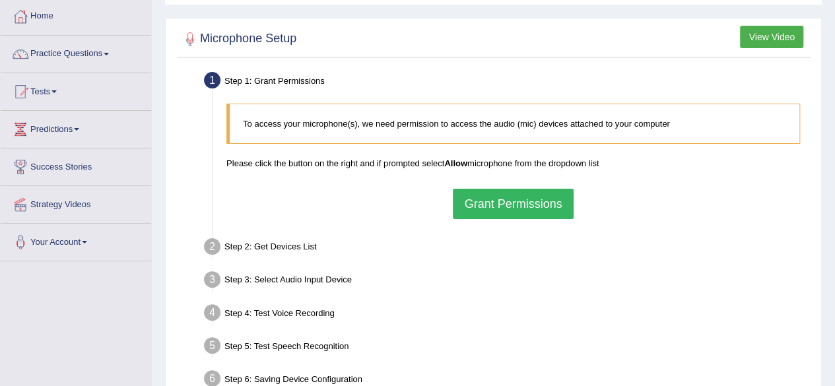
scroll to position [68, 0]
click at [459, 160] on b "Allow" at bounding box center [455, 163] width 23 height 10
click at [490, 196] on button "Grant Permissions" at bounding box center [513, 203] width 120 height 30
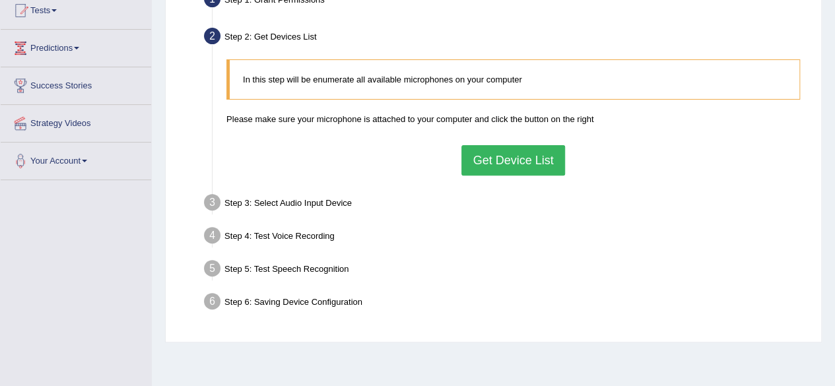
scroll to position [150, 0]
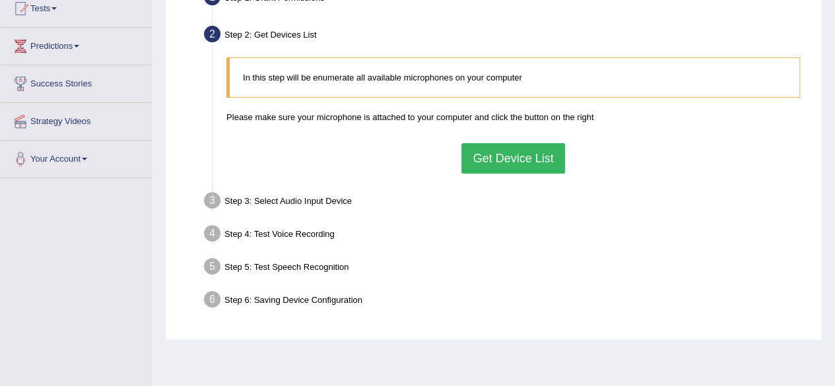
click at [509, 166] on button "Get Device List" at bounding box center [512, 158] width 103 height 30
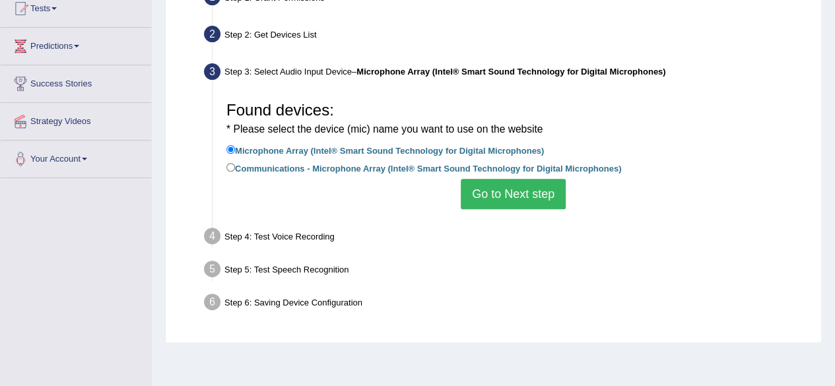
click at [501, 197] on button "Go to Next step" at bounding box center [513, 194] width 105 height 30
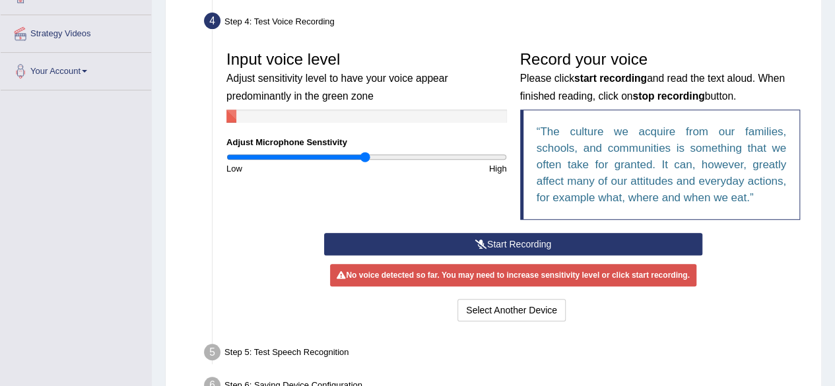
scroll to position [239, 0]
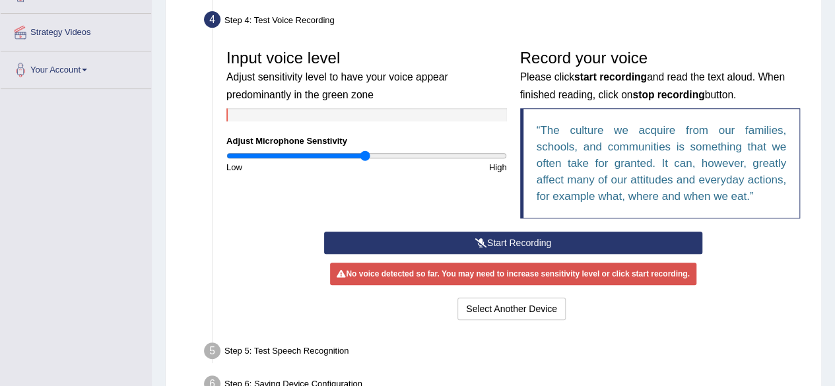
click at [505, 242] on button "Start Recording" at bounding box center [513, 243] width 378 height 22
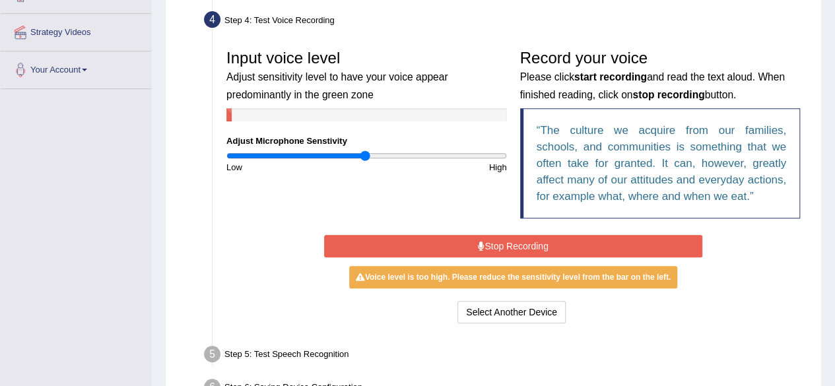
click at [505, 242] on button "Stop Recording" at bounding box center [513, 246] width 378 height 22
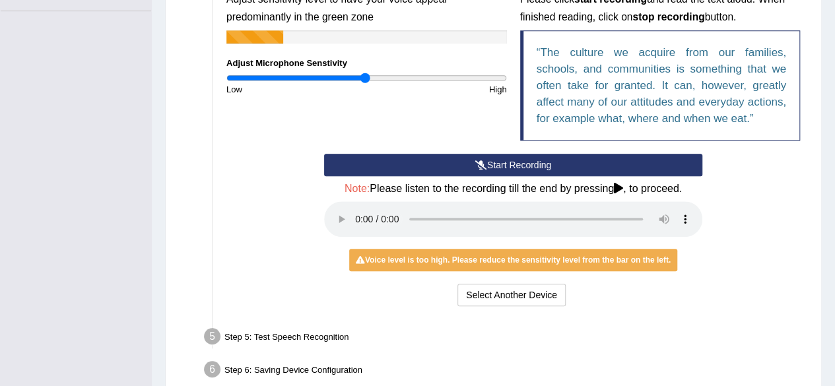
scroll to position [324, 0]
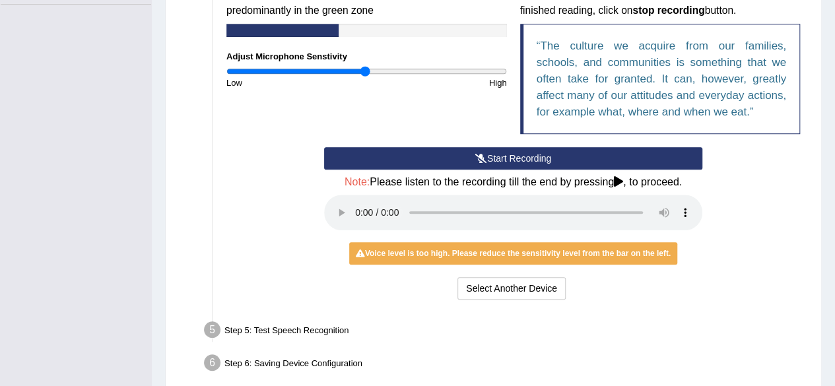
click at [512, 164] on button "Start Recording" at bounding box center [513, 158] width 378 height 22
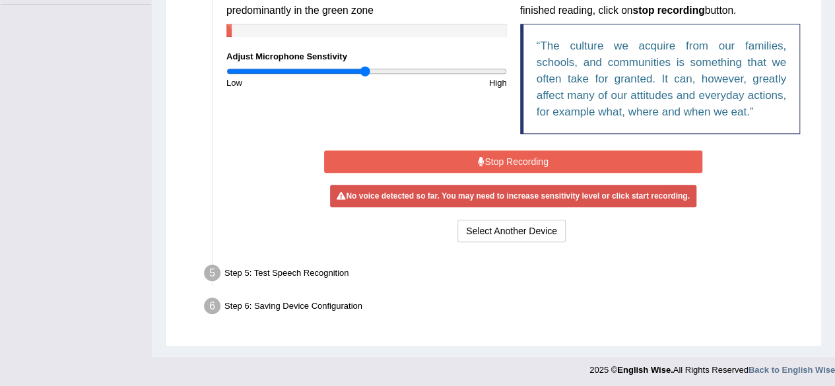
scroll to position [322, 0]
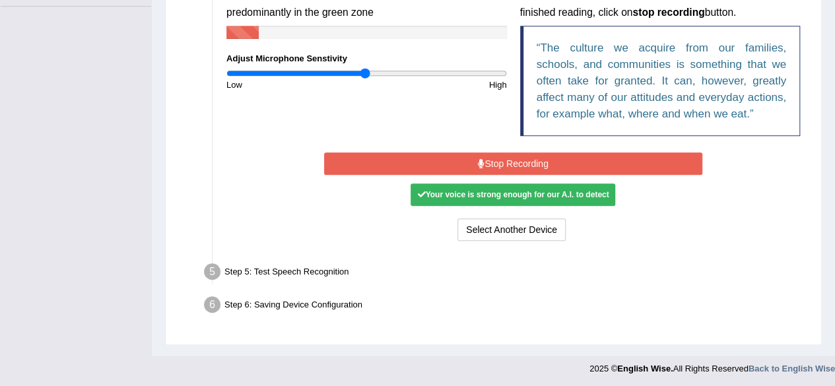
click at [512, 164] on button "Stop Recording" at bounding box center [513, 163] width 378 height 22
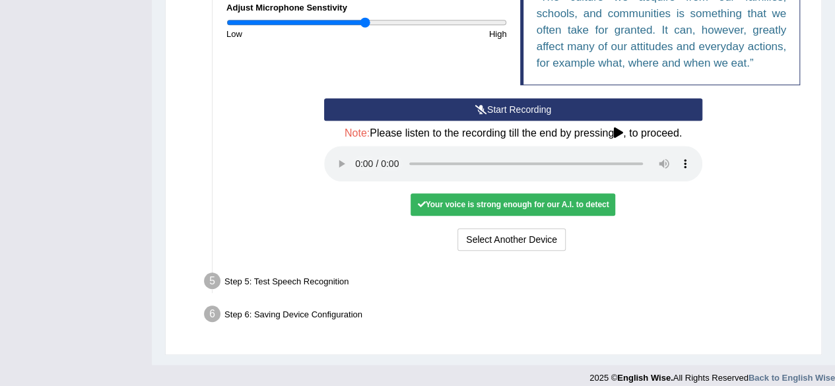
scroll to position [383, 0]
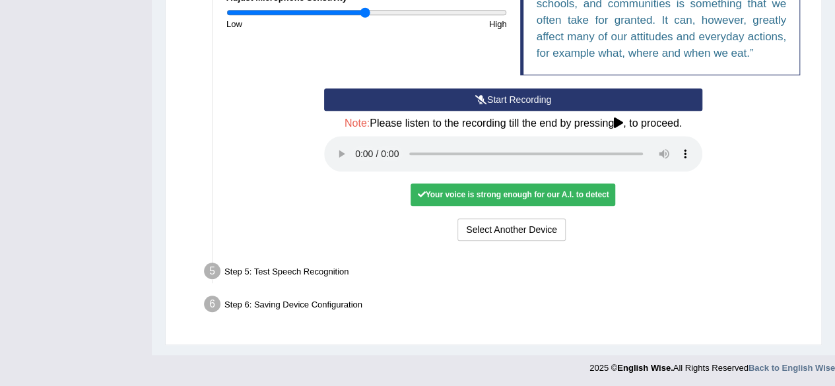
click at [495, 195] on div "Your voice is strong enough for our A.I. to detect" at bounding box center [512, 194] width 205 height 22
click at [424, 246] on div "Input voice level Adjust sensitivity level to have your voice appear predominan…" at bounding box center [513, 72] width 587 height 358
click at [317, 273] on div "Step 5: Test Speech Recognition" at bounding box center [506, 273] width 617 height 29
click at [210, 269] on li "Step 5: Test Speech Recognition Text to read The culture we acquire from our fa…" at bounding box center [507, 273] width 600 height 29
click at [238, 302] on div "Step 6: Saving Device Configuration" at bounding box center [506, 306] width 617 height 29
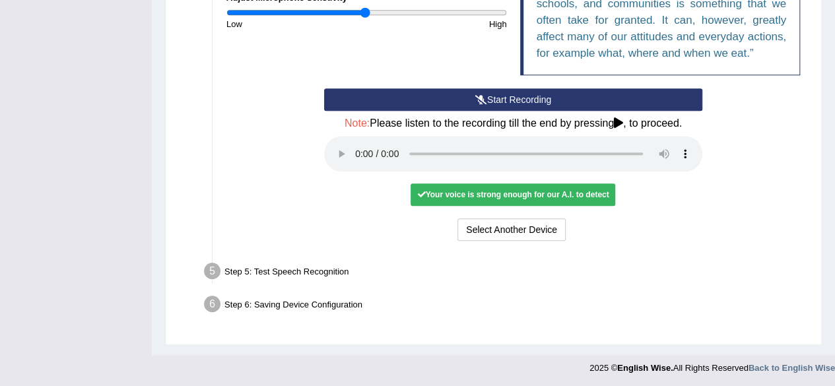
click at [651, 235] on div "Select Another Device Voice is ok. Go to Next step" at bounding box center [513, 231] width 378 height 26
click at [293, 267] on div "Step 5: Test Speech Recognition" at bounding box center [506, 273] width 617 height 29
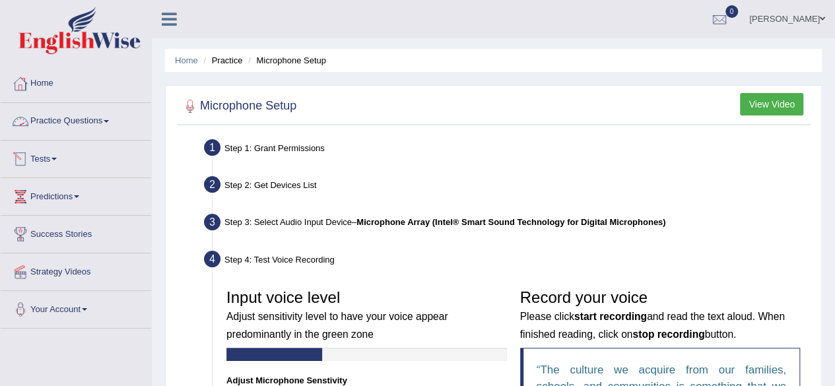
click at [61, 153] on link "Tests" at bounding box center [76, 157] width 150 height 33
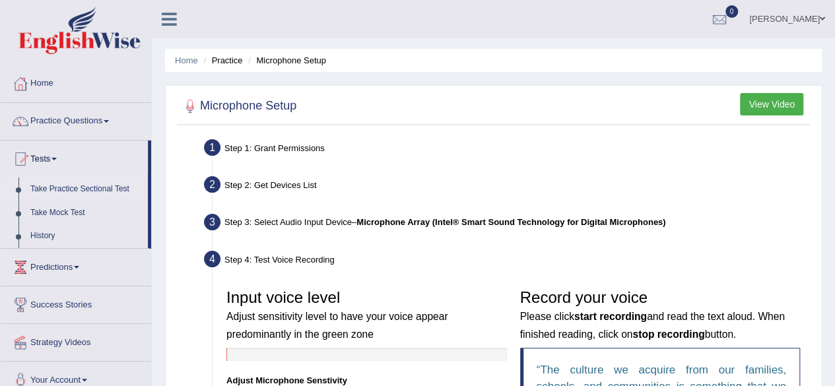
click at [96, 187] on link "Take Practice Sectional Test" at bounding box center [85, 189] width 123 height 24
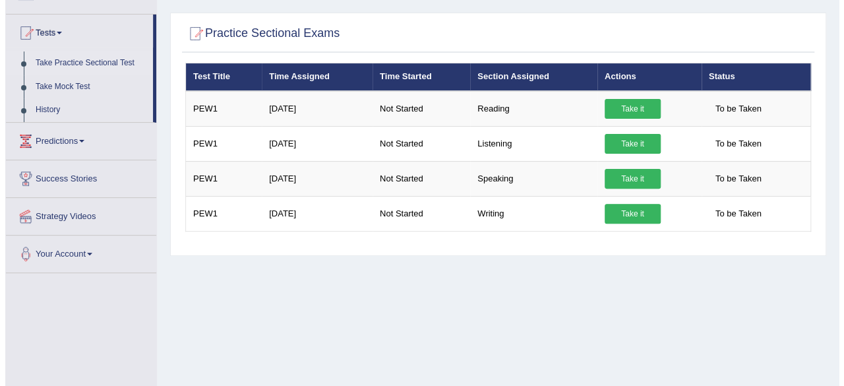
scroll to position [115, 0]
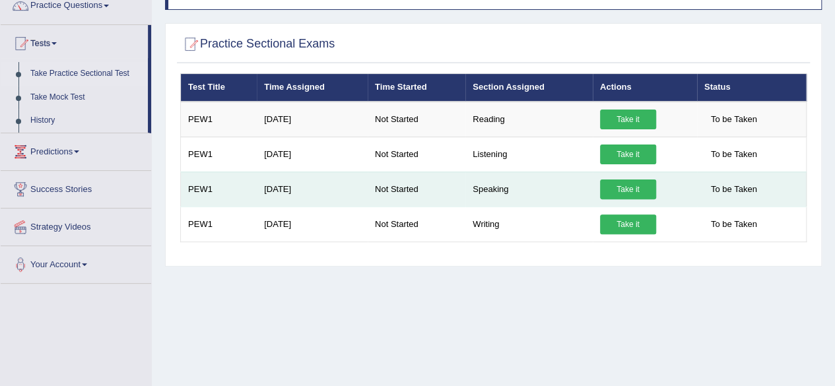
click at [619, 191] on link "Take it" at bounding box center [628, 189] width 56 height 20
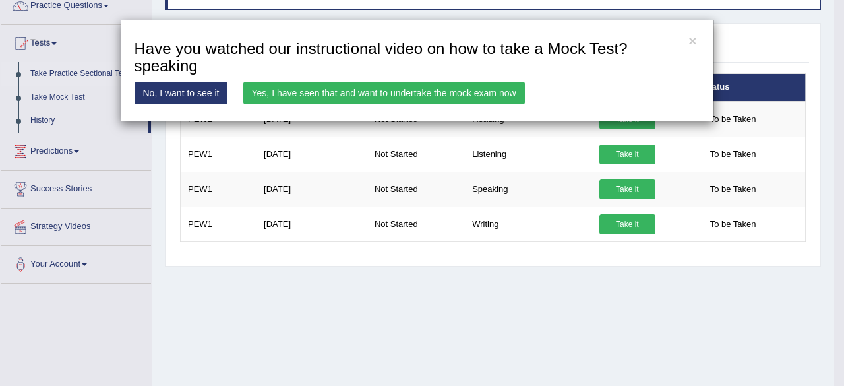
click at [426, 98] on link "Yes, I have seen that and want to undertake the mock exam now" at bounding box center [384, 93] width 282 height 22
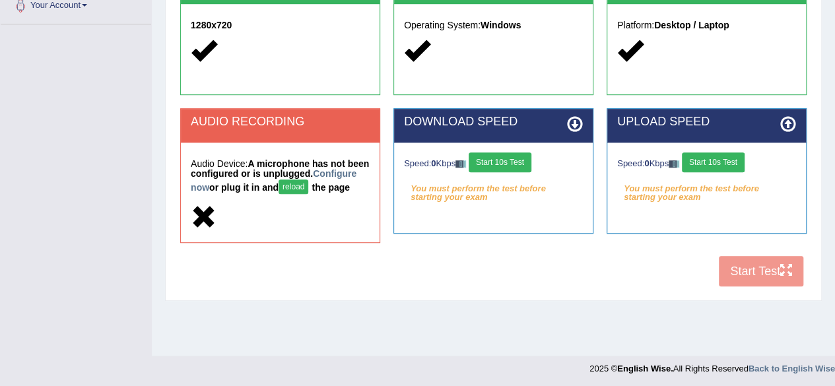
scroll to position [306, 0]
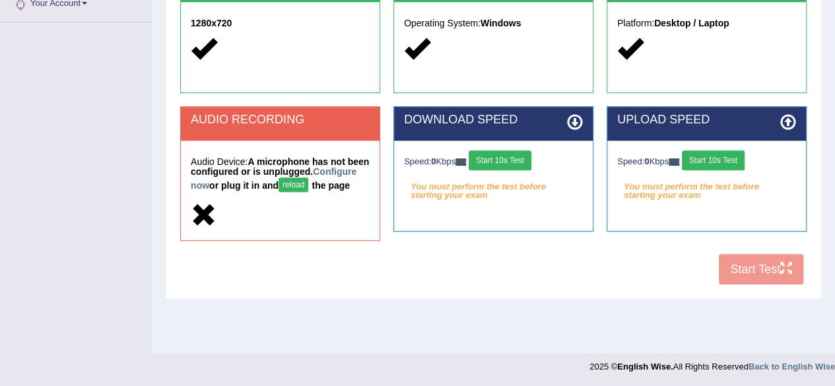
click at [308, 181] on button "reload" at bounding box center [293, 184] width 30 height 15
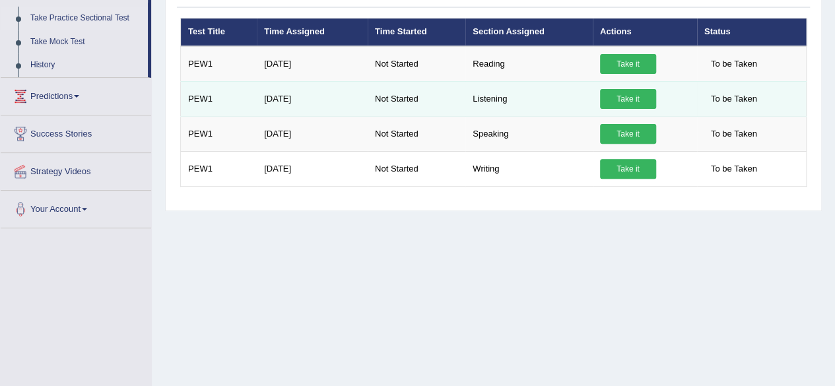
click at [625, 102] on link "Take it" at bounding box center [628, 99] width 56 height 20
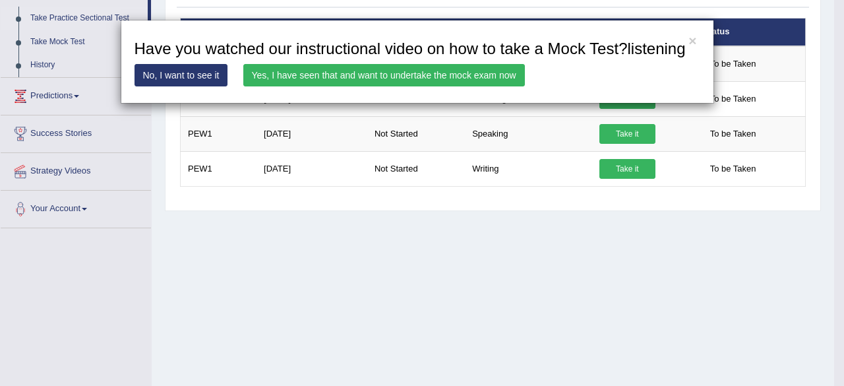
click at [465, 75] on link "Yes, I have seen that and want to undertake the mock exam now" at bounding box center [384, 75] width 282 height 22
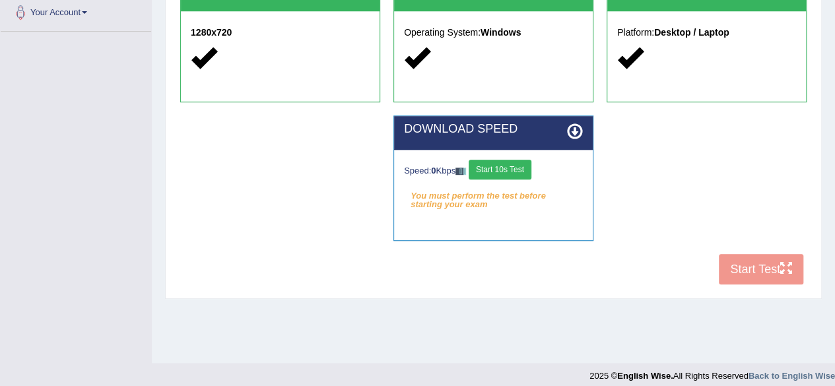
scroll to position [297, 0]
click at [505, 167] on button "Start 10s Test" at bounding box center [499, 170] width 63 height 20
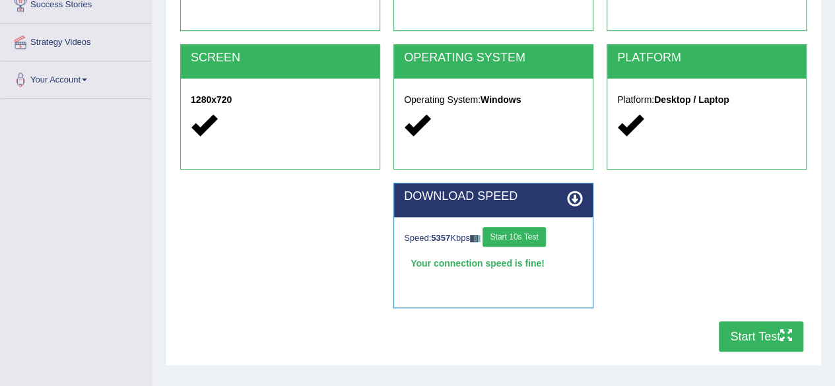
scroll to position [238, 0]
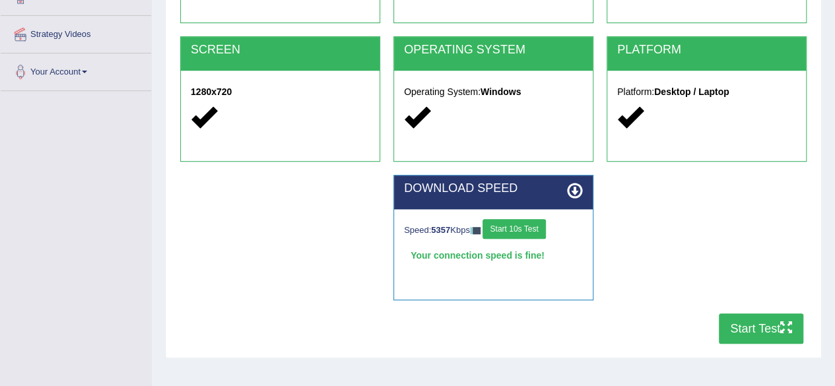
click at [748, 325] on button "Start Test" at bounding box center [760, 328] width 84 height 30
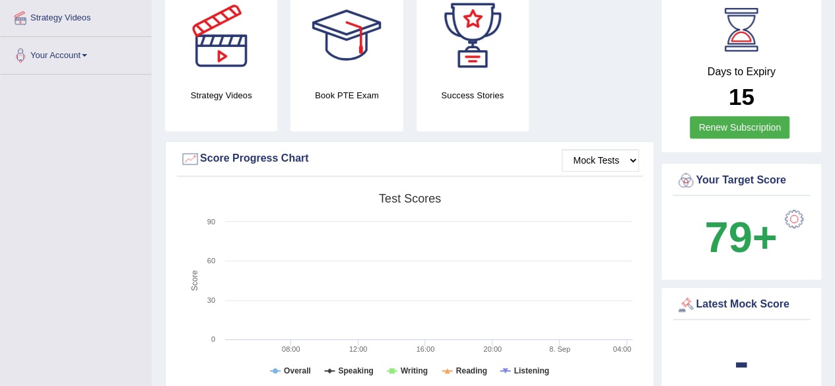
scroll to position [241, 0]
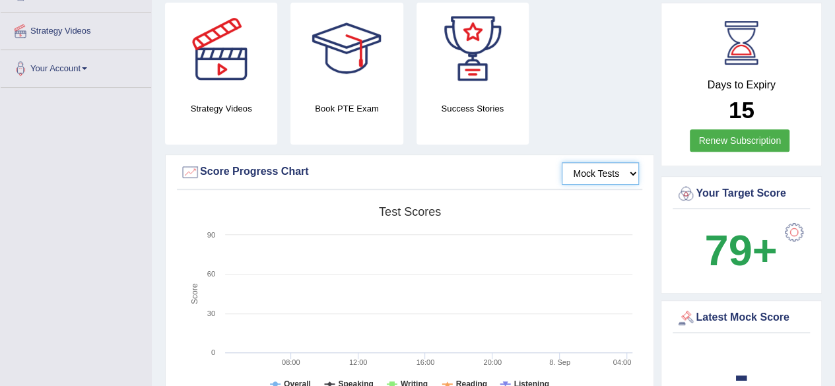
click at [623, 172] on select "Mock Tests" at bounding box center [599, 173] width 77 height 22
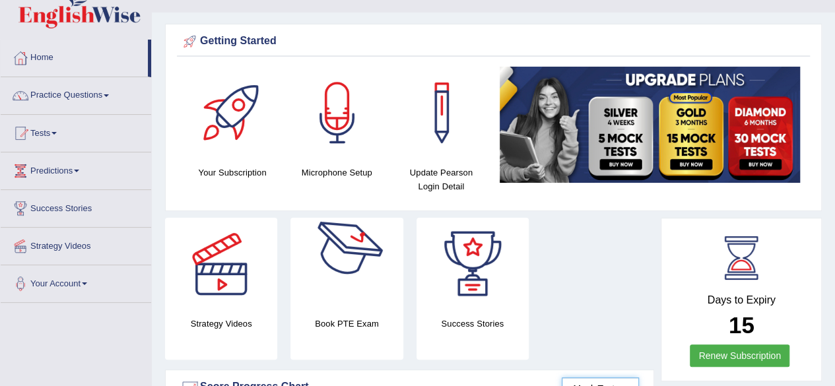
scroll to position [0, 0]
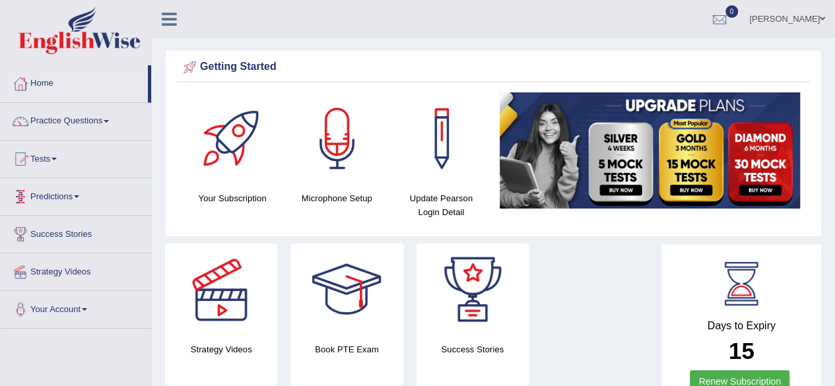
click at [82, 201] on link "Predictions" at bounding box center [76, 194] width 150 height 33
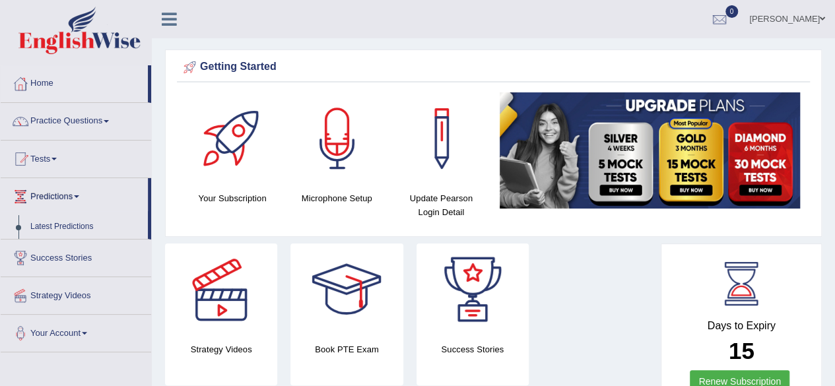
click at [82, 201] on link "Predictions" at bounding box center [74, 194] width 147 height 33
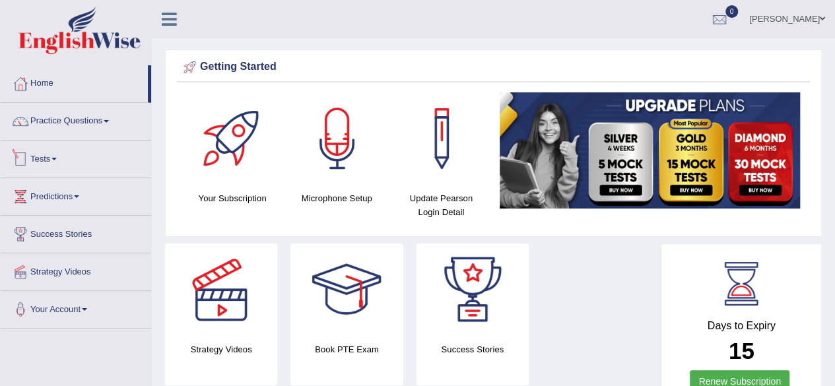
click at [60, 160] on link "Tests" at bounding box center [76, 157] width 150 height 33
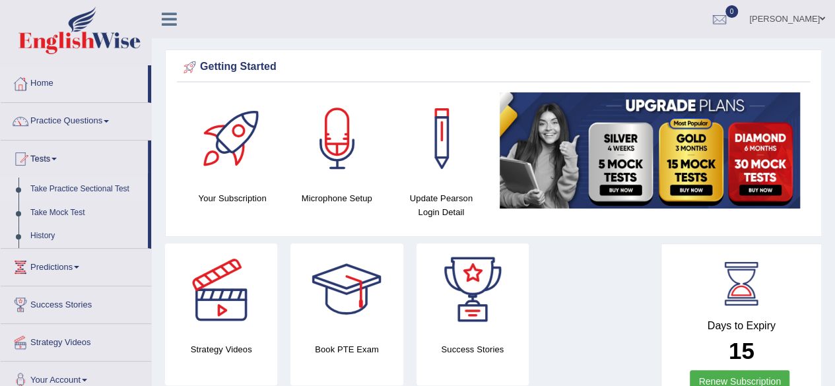
click at [119, 189] on link "Take Practice Sectional Test" at bounding box center [85, 189] width 123 height 24
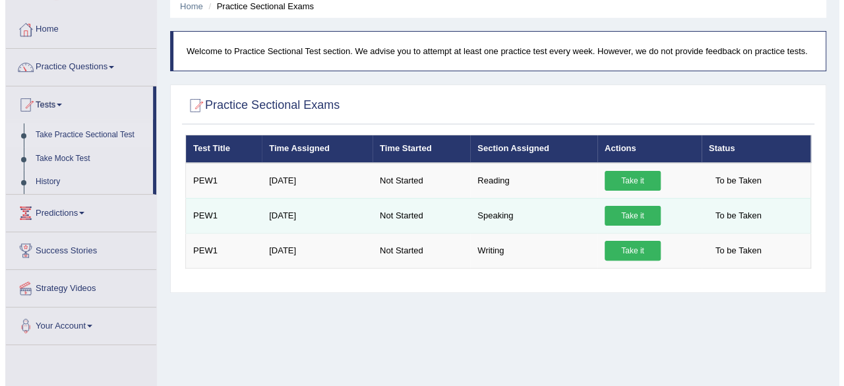
scroll to position [55, 0]
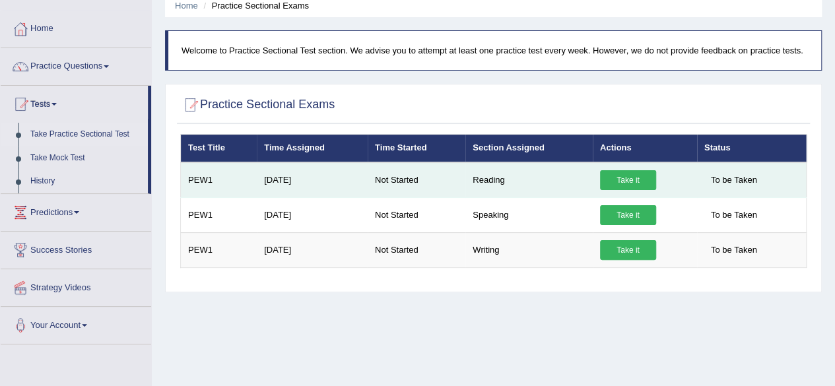
click at [629, 177] on link "Take it" at bounding box center [628, 180] width 56 height 20
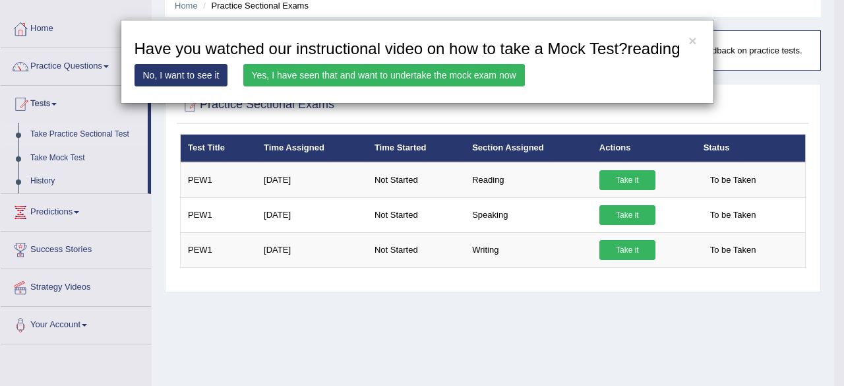
click at [481, 73] on link "Yes, I have seen that and want to undertake the mock exam now" at bounding box center [384, 75] width 282 height 22
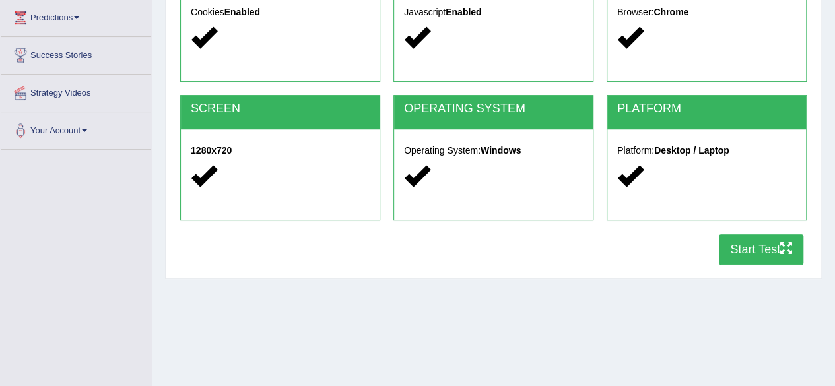
scroll to position [179, 0]
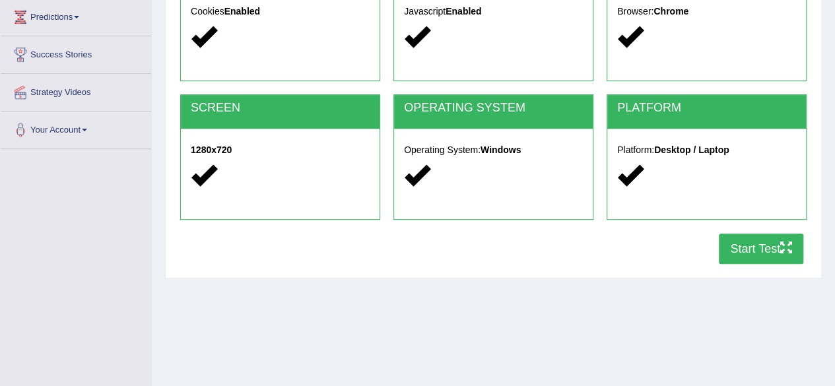
click at [761, 250] on button "Start Test" at bounding box center [760, 249] width 84 height 30
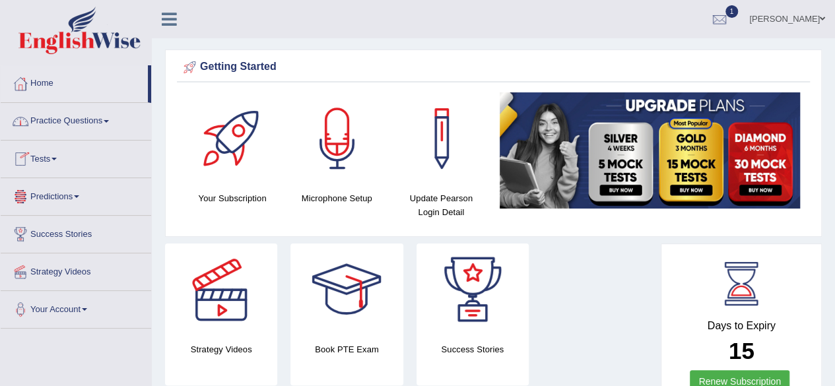
click at [57, 158] on span at bounding box center [53, 159] width 5 height 3
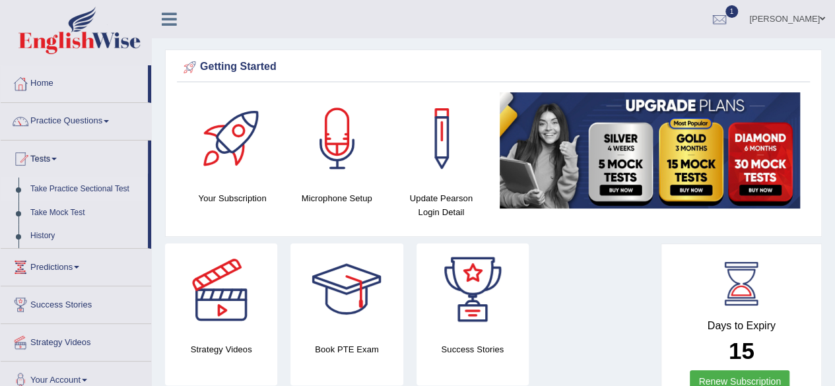
click at [90, 194] on link "Take Practice Sectional Test" at bounding box center [85, 189] width 123 height 24
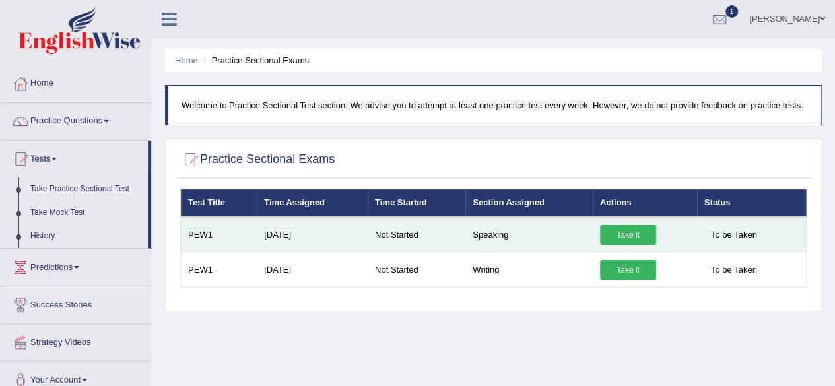
click at [637, 230] on link "Take it" at bounding box center [628, 235] width 56 height 20
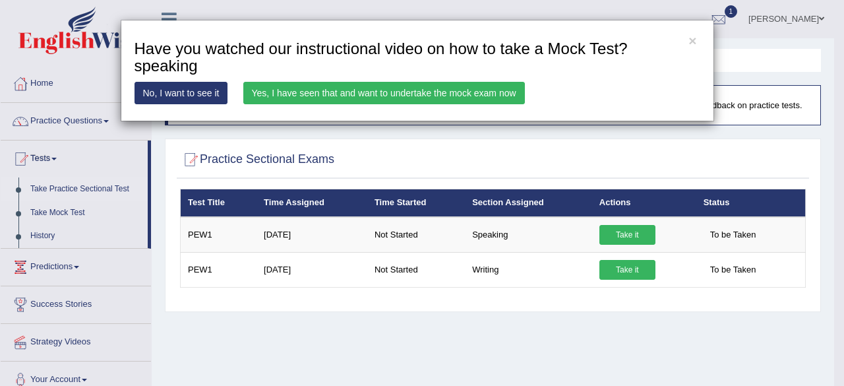
click at [483, 93] on link "Yes, I have seen that and want to undertake the mock exam now" at bounding box center [384, 93] width 282 height 22
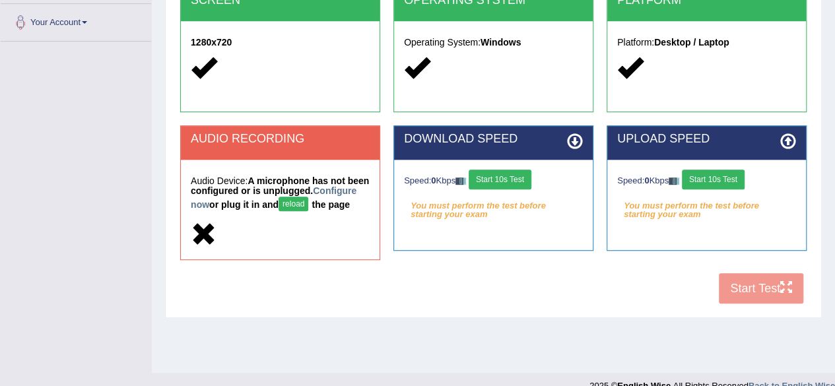
scroll to position [306, 0]
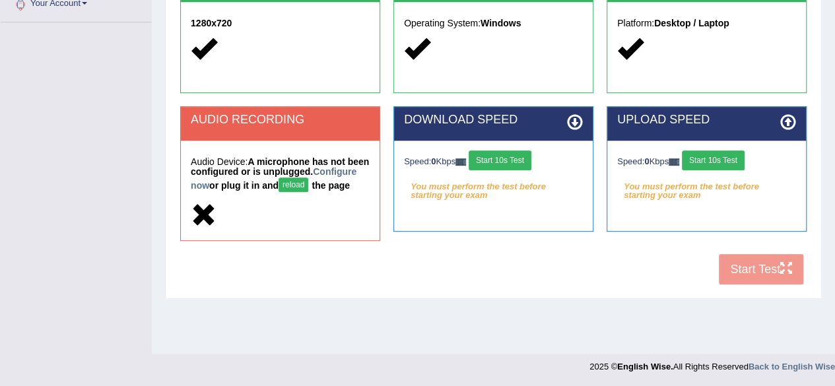
click at [519, 159] on button "Start 10s Test" at bounding box center [499, 160] width 63 height 20
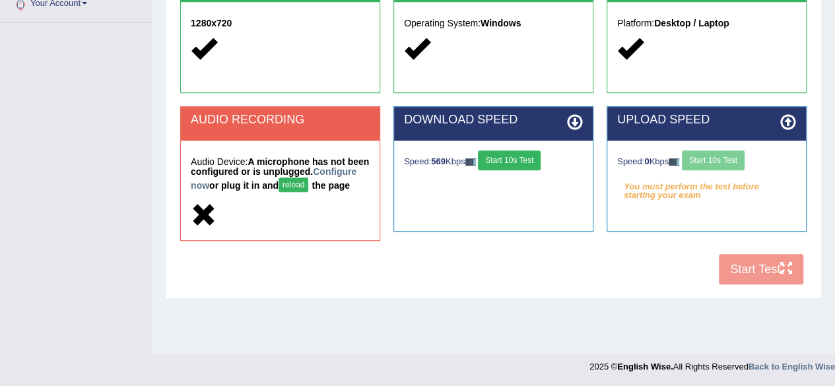
click at [519, 159] on button "Start 10s Test" at bounding box center [509, 160] width 63 height 20
click at [721, 157] on button "Start 10s Test" at bounding box center [713, 160] width 63 height 20
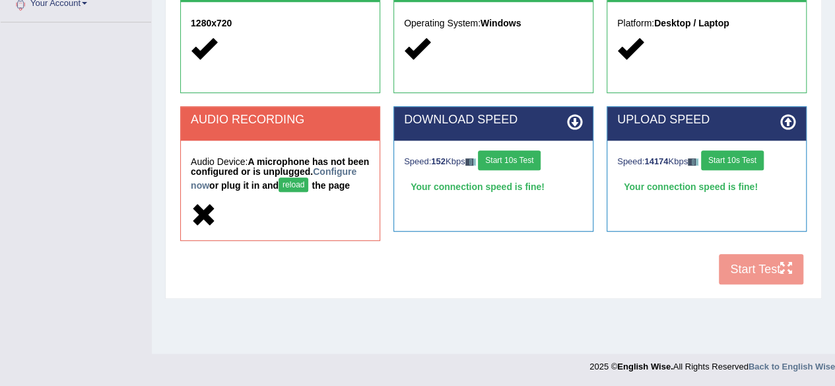
click at [687, 203] on div "Speed: 14174 Kbps Start 10s Test Your connection speed is fine!" at bounding box center [706, 174] width 199 height 66
click at [308, 180] on button "reload" at bounding box center [293, 184] width 30 height 15
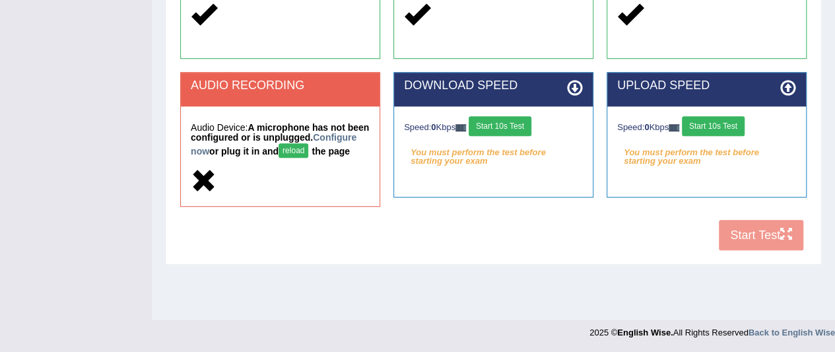
scroll to position [333, 0]
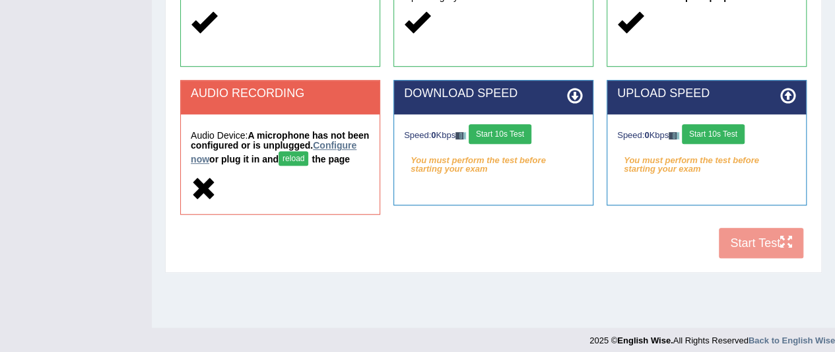
click at [232, 158] on link "Configure now" at bounding box center [274, 152] width 166 height 24
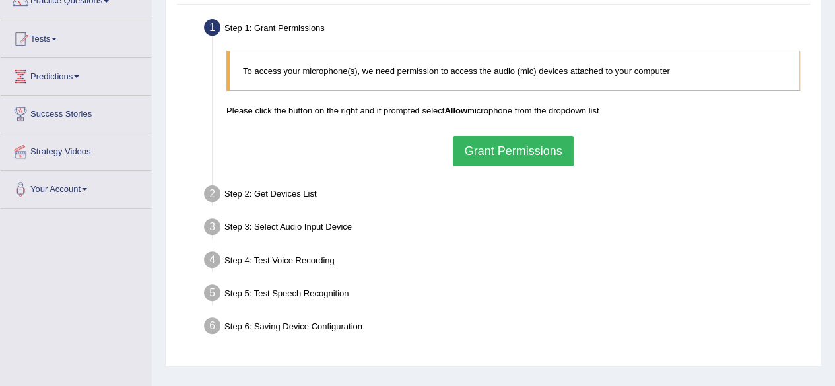
scroll to position [119, 0]
click at [447, 63] on blockquote "To access your microphone(s), we need permission to access the audio (mic) devi…" at bounding box center [512, 71] width 573 height 40
click at [515, 150] on button "Grant Permissions" at bounding box center [513, 152] width 120 height 30
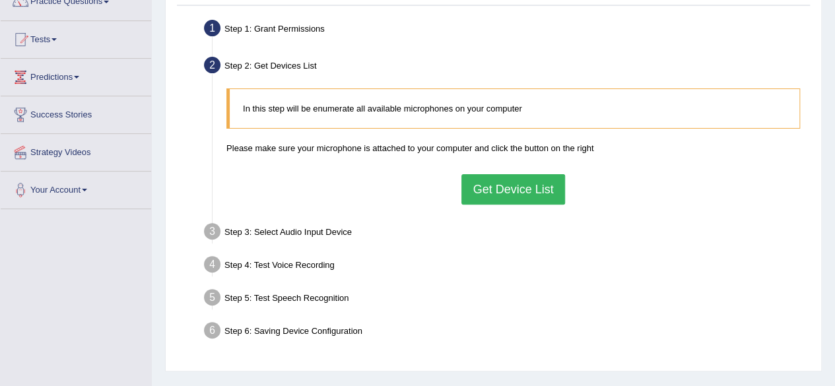
click at [519, 189] on button "Get Device List" at bounding box center [512, 189] width 103 height 30
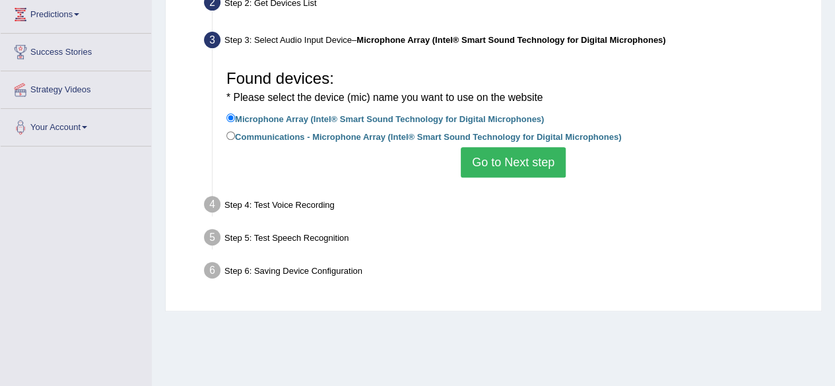
scroll to position [184, 0]
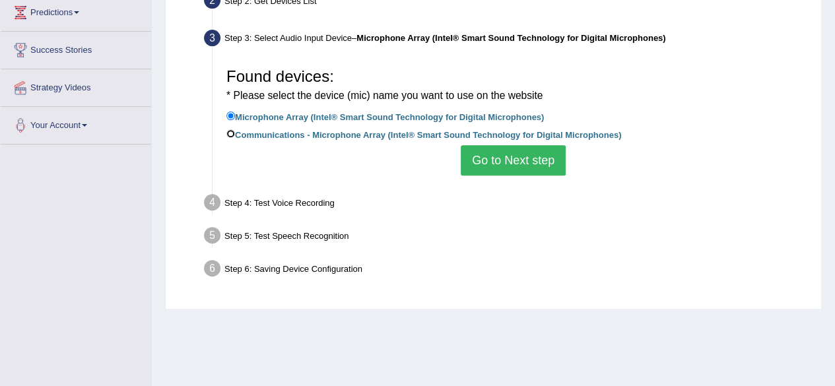
click at [228, 133] on input "Communications - Microphone Array (Intel® Smart Sound Technology for Digital Mi…" at bounding box center [230, 133] width 9 height 9
radio input "true"
click at [535, 160] on button "Go to Next step" at bounding box center [513, 160] width 105 height 30
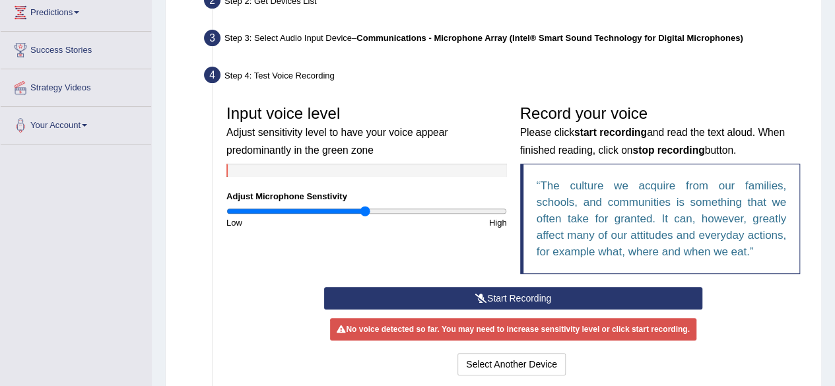
click at [498, 296] on button "Start Recording" at bounding box center [513, 298] width 378 height 22
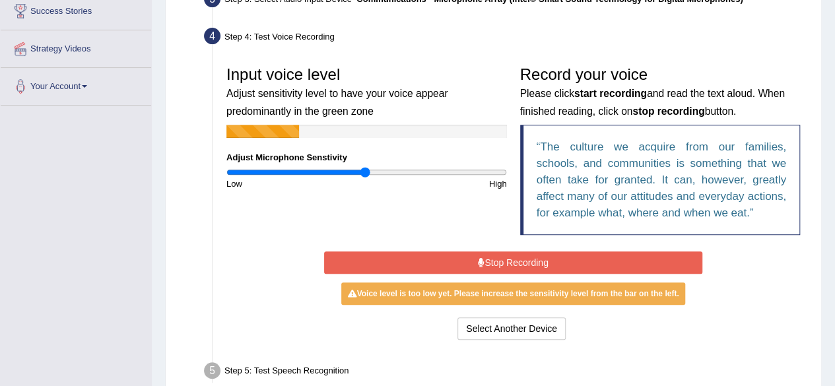
scroll to position [225, 0]
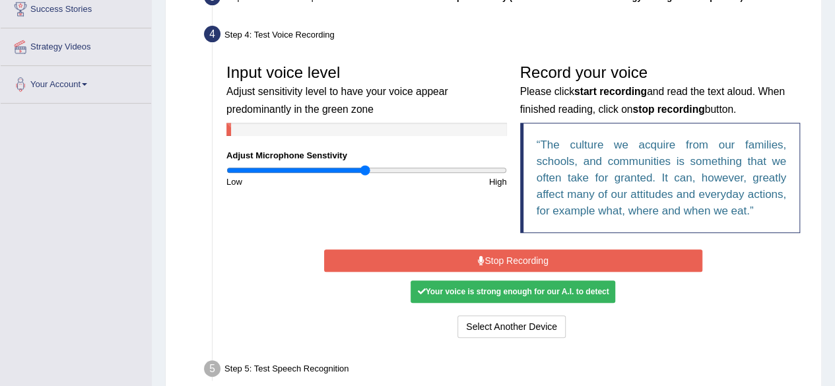
click at [525, 252] on button "Stop Recording" at bounding box center [513, 260] width 378 height 22
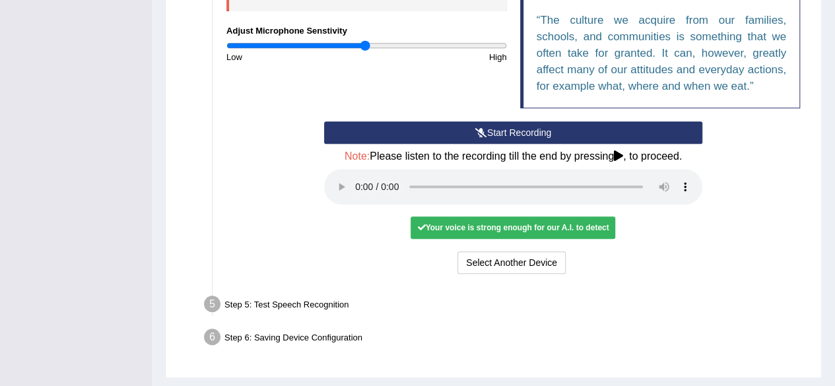
scroll to position [383, 0]
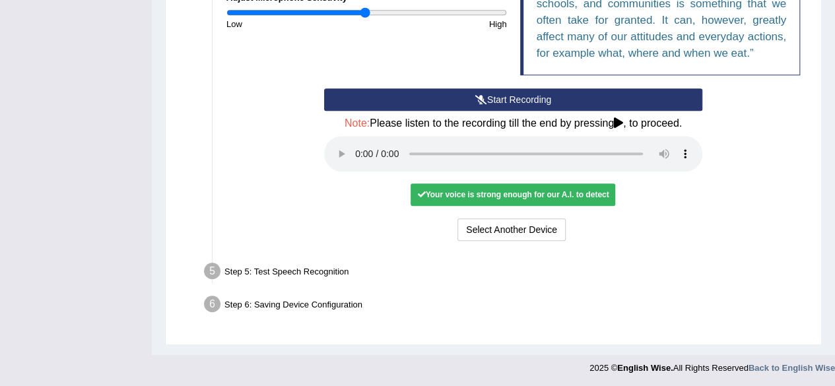
click at [556, 262] on div "Step 5: Test Speech Recognition" at bounding box center [506, 273] width 617 height 29
click at [334, 267] on div "Step 5: Test Speech Recognition" at bounding box center [506, 273] width 617 height 29
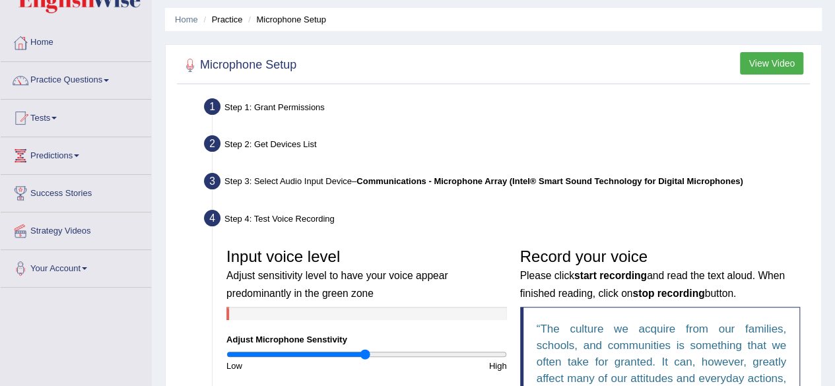
scroll to position [0, 0]
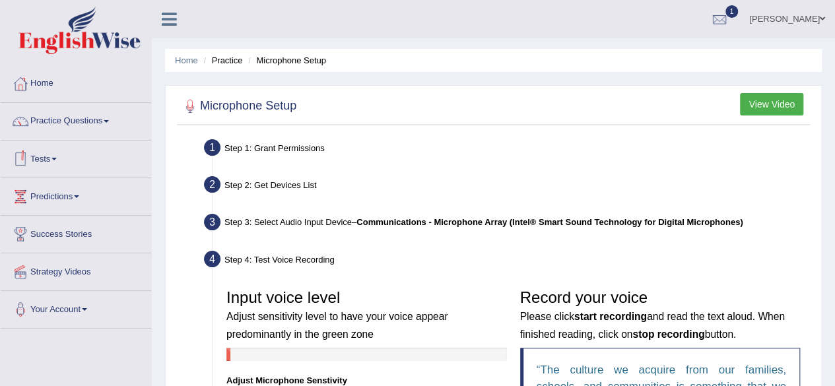
click at [58, 155] on link "Tests" at bounding box center [76, 157] width 150 height 33
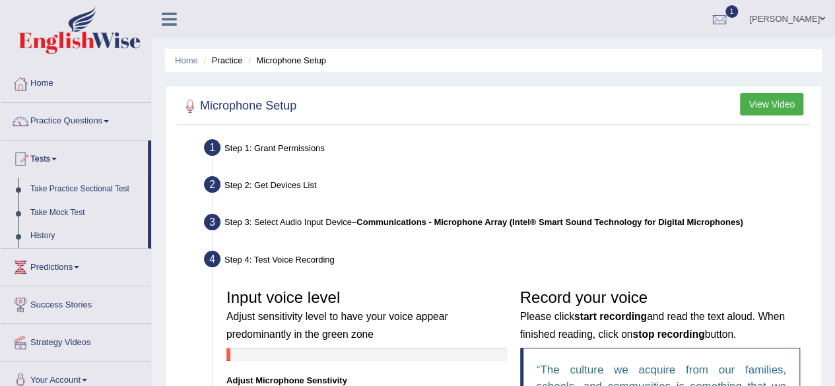
click at [86, 190] on link "Take Practice Sectional Test" at bounding box center [85, 189] width 123 height 24
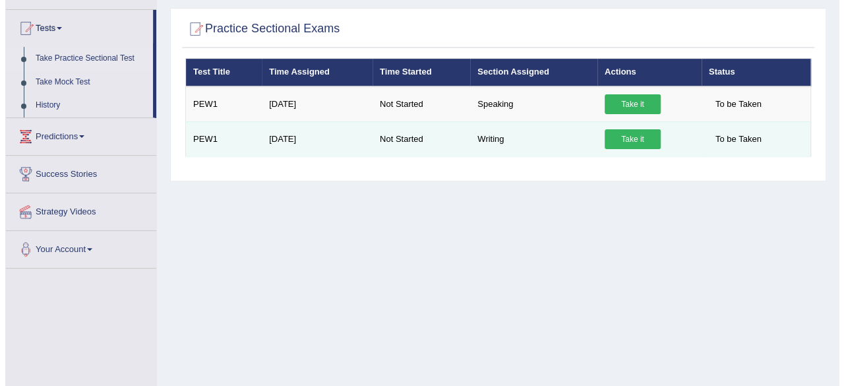
scroll to position [130, 0]
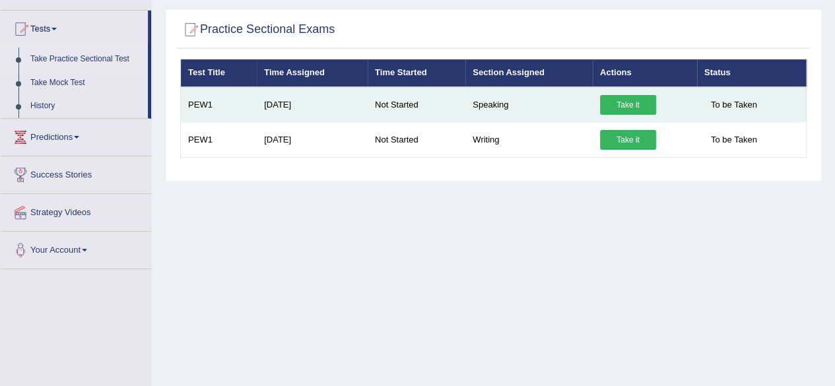
click at [630, 103] on link "Take it" at bounding box center [628, 105] width 56 height 20
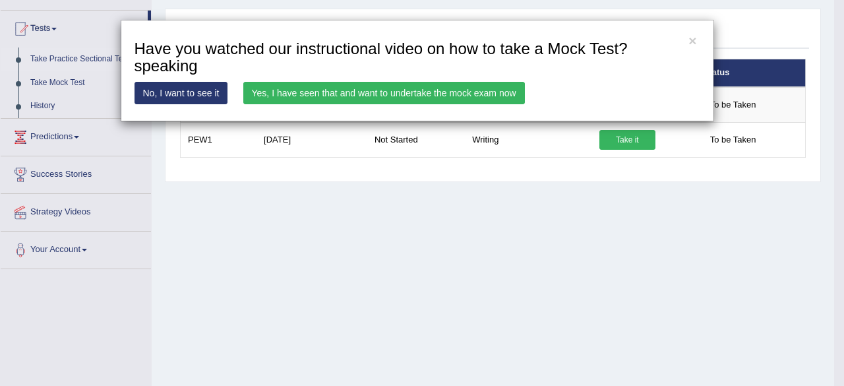
click at [455, 93] on link "Yes, I have seen that and want to undertake the mock exam now" at bounding box center [384, 93] width 282 height 22
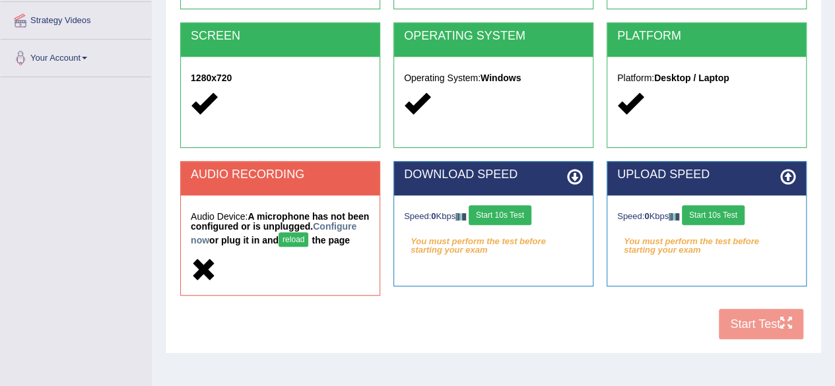
scroll to position [306, 0]
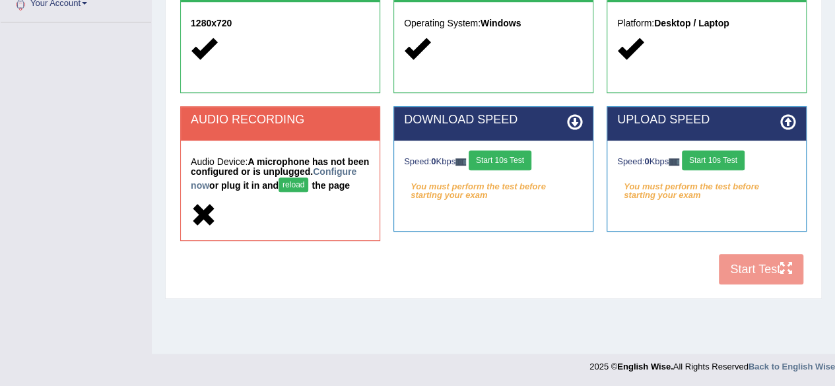
click at [308, 188] on button "reload" at bounding box center [293, 184] width 30 height 15
